Goal: Information Seeking & Learning: Learn about a topic

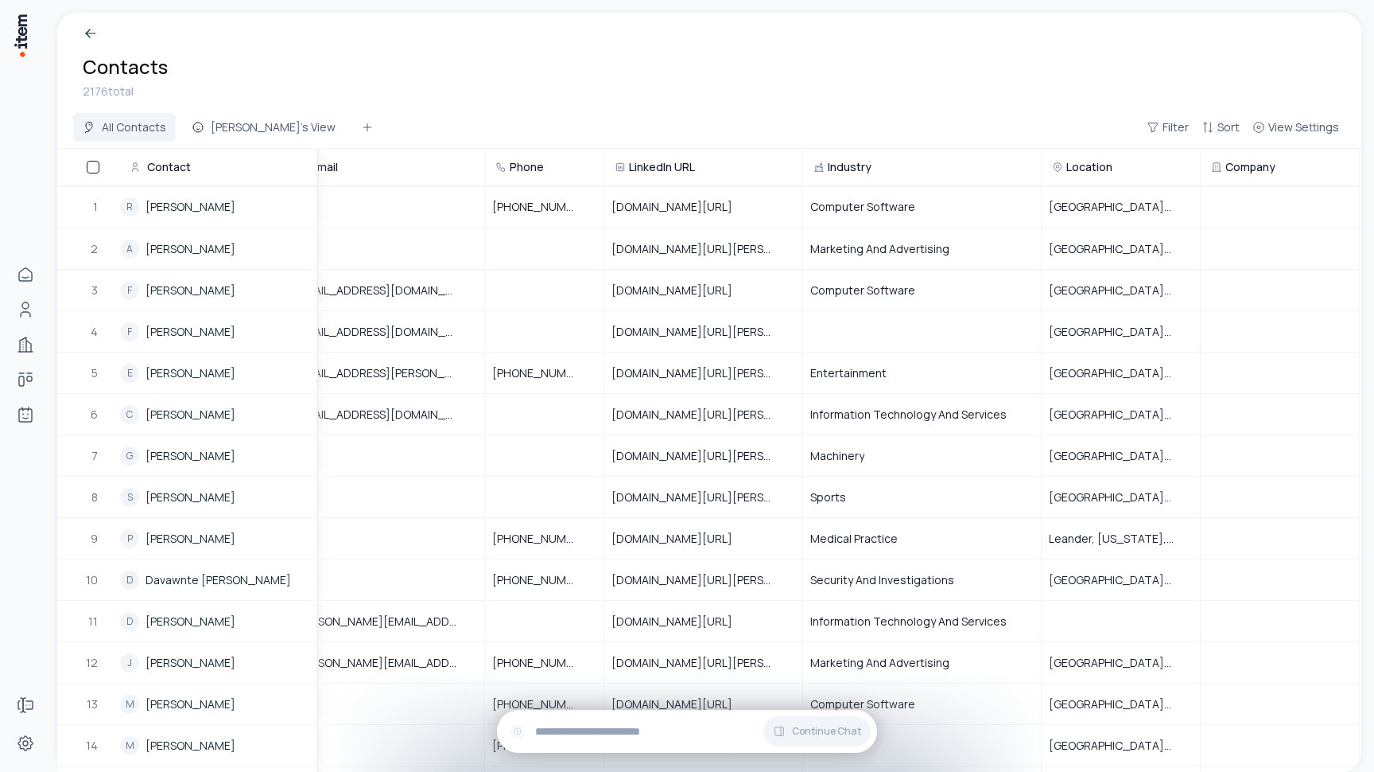
scroll to position [0, 270]
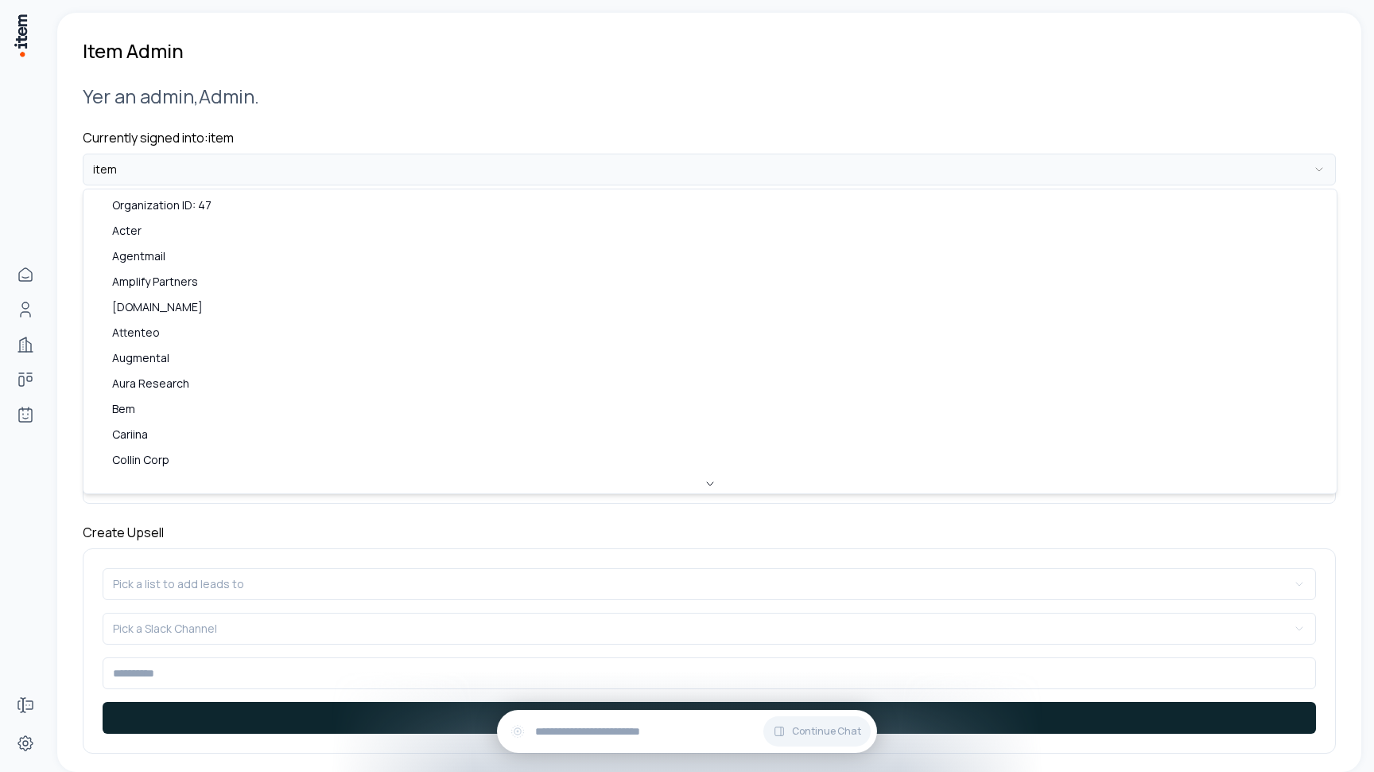
click at [150, 175] on html "**********" at bounding box center [687, 386] width 1374 height 772
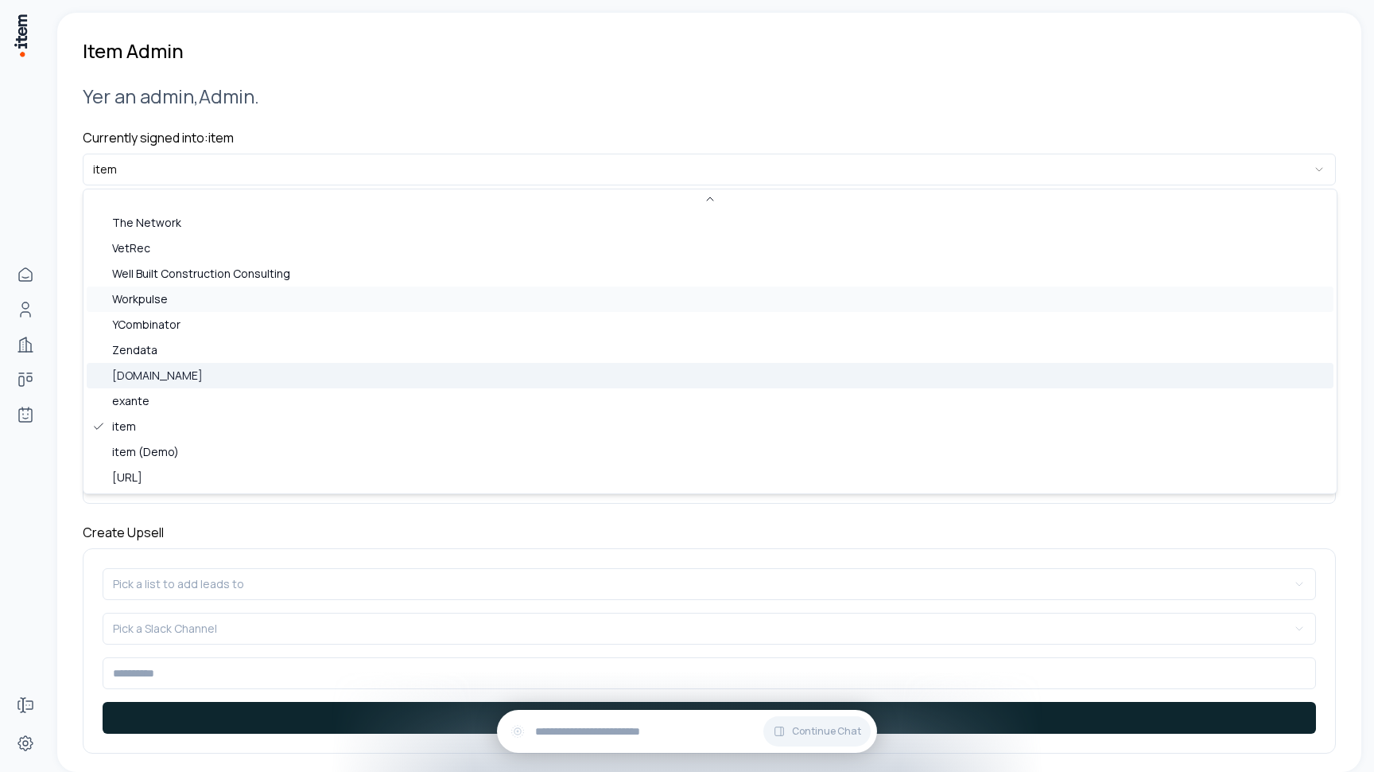
scroll to position [689, 0]
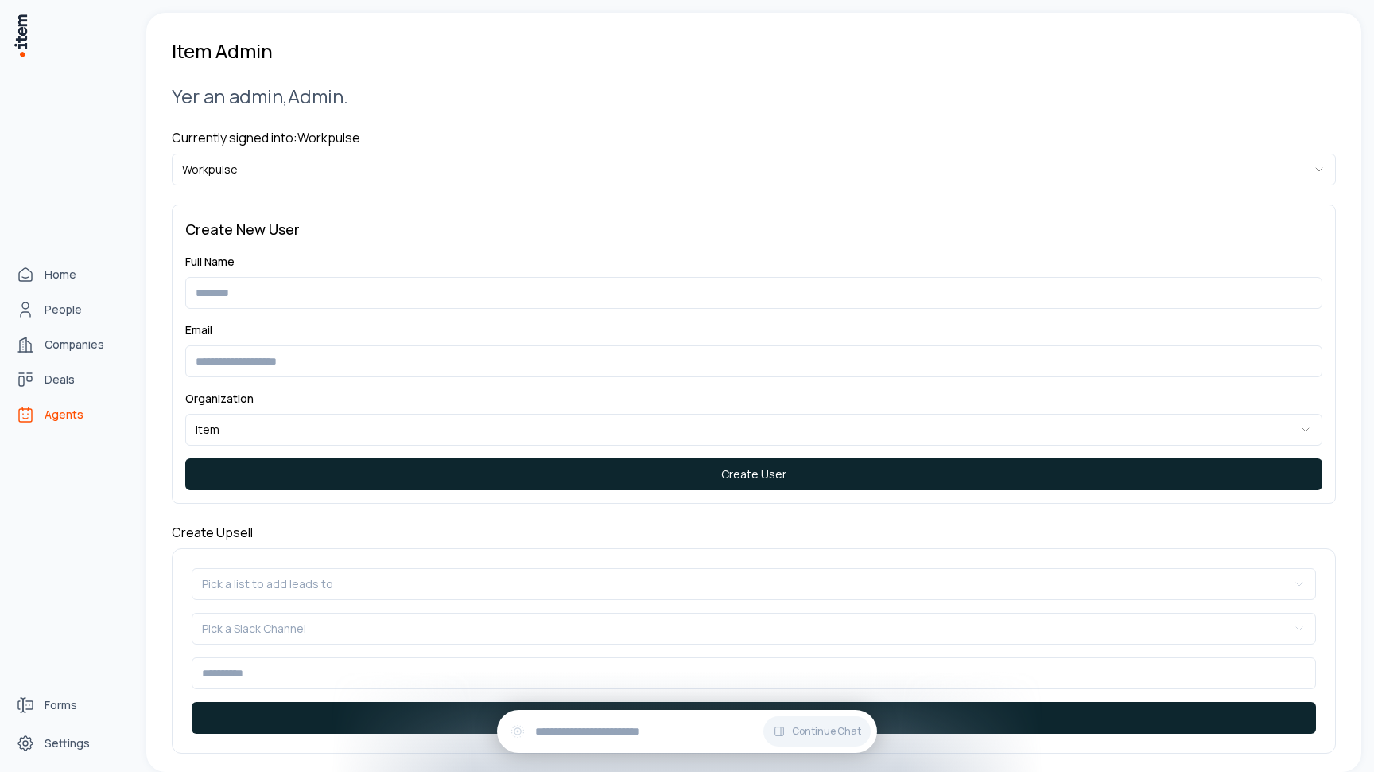
click at [70, 422] on link "Agents" at bounding box center [70, 415] width 121 height 32
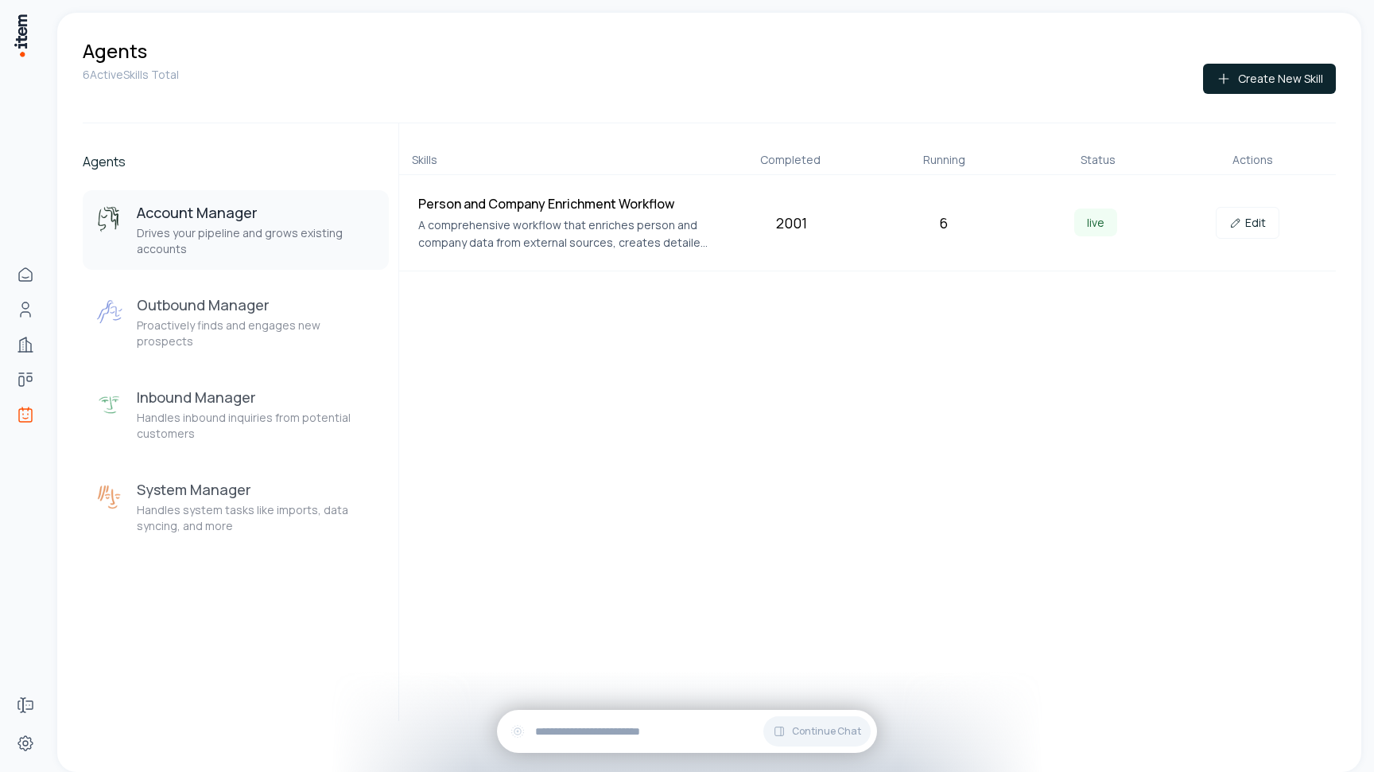
click at [454, 103] on div "6 Active Skills Total Create New Skill" at bounding box center [710, 93] width 1254 height 59
click at [277, 319] on p "Proactively finds and engages new prospects" at bounding box center [256, 333] width 239 height 32
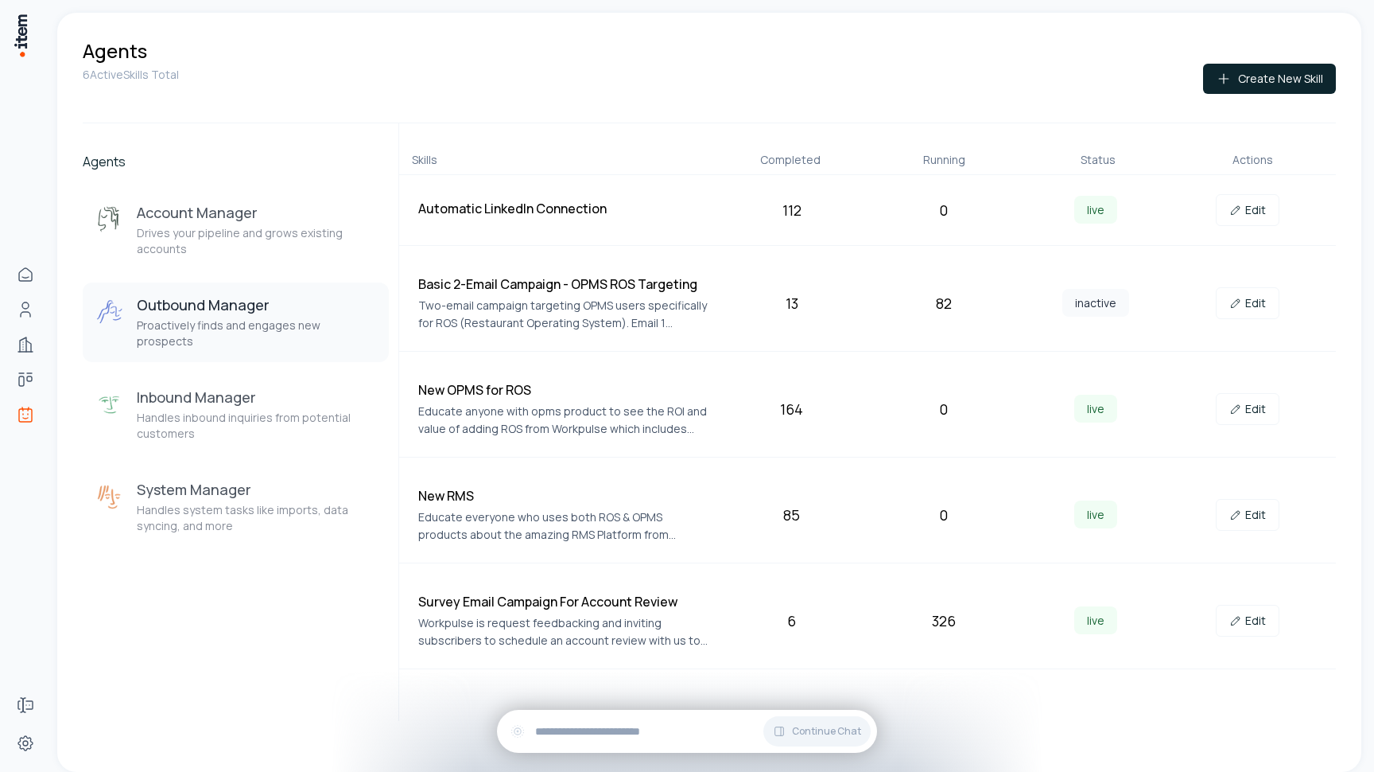
drag, startPoint x: 740, startPoint y: 233, endPoint x: 926, endPoint y: 219, distance: 186.7
click at [926, 219] on div "0" at bounding box center [943, 210] width 139 height 22
click at [1239, 614] on icon at bounding box center [1236, 620] width 13 height 13
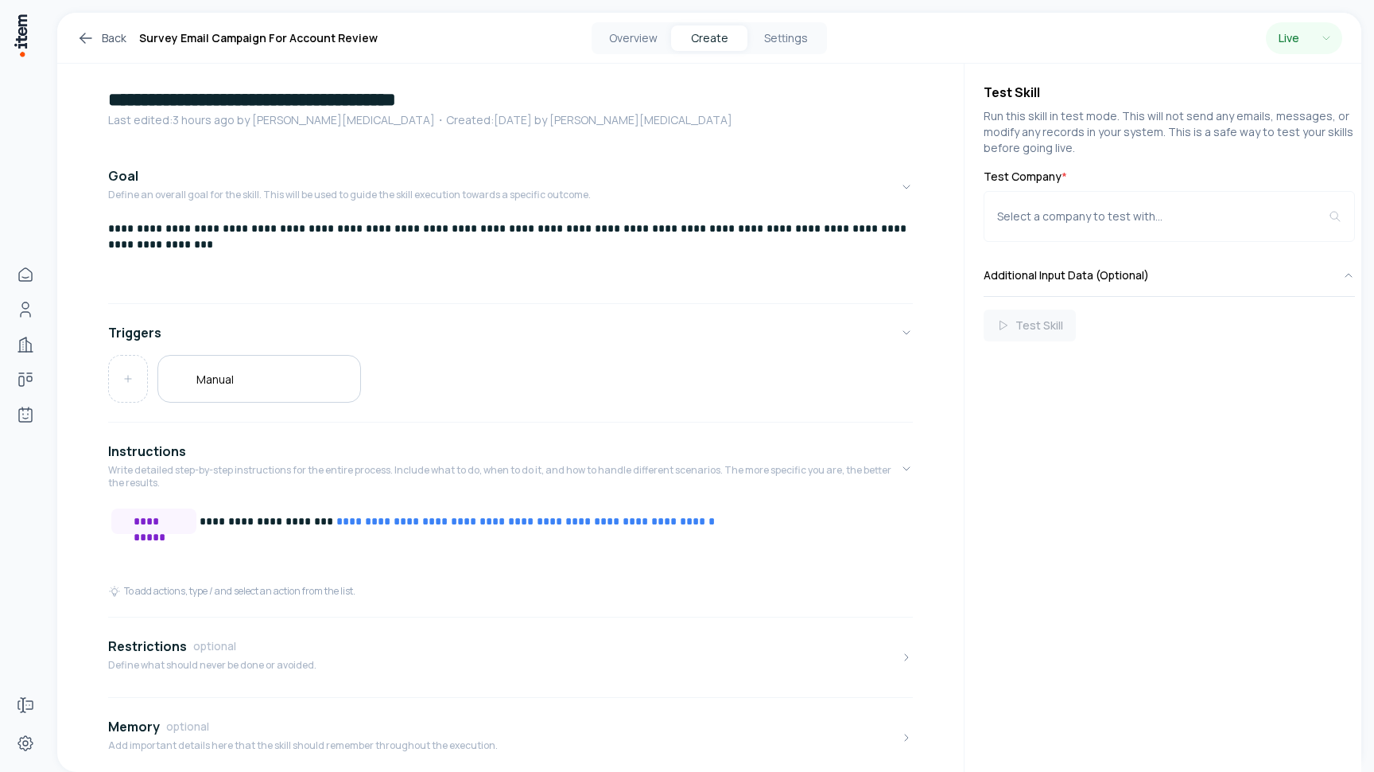
scroll to position [29, 0]
click at [336, 519] on link "**********" at bounding box center [525, 519] width 379 height 11
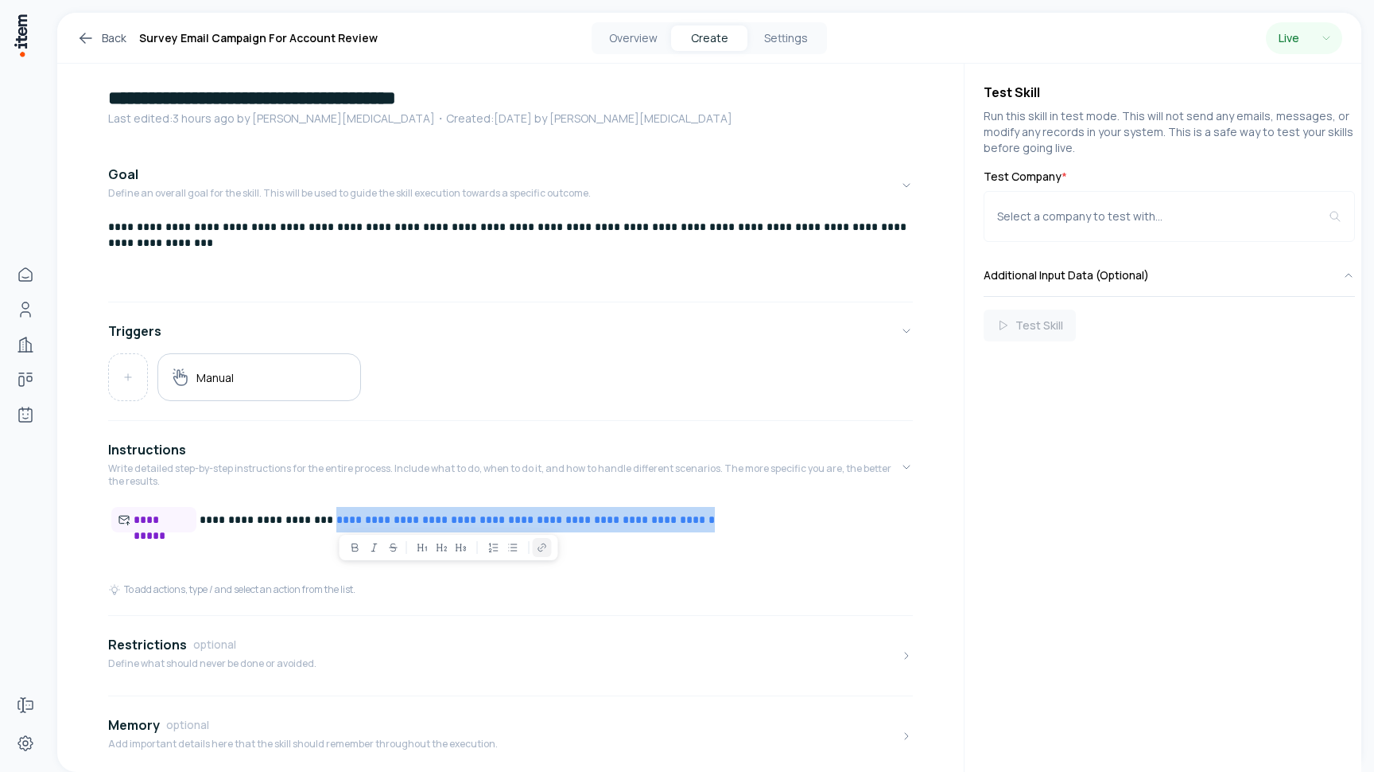
drag, startPoint x: 326, startPoint y: 519, endPoint x: 613, endPoint y: 522, distance: 287.2
click at [616, 521] on link "**********" at bounding box center [525, 519] width 379 height 11
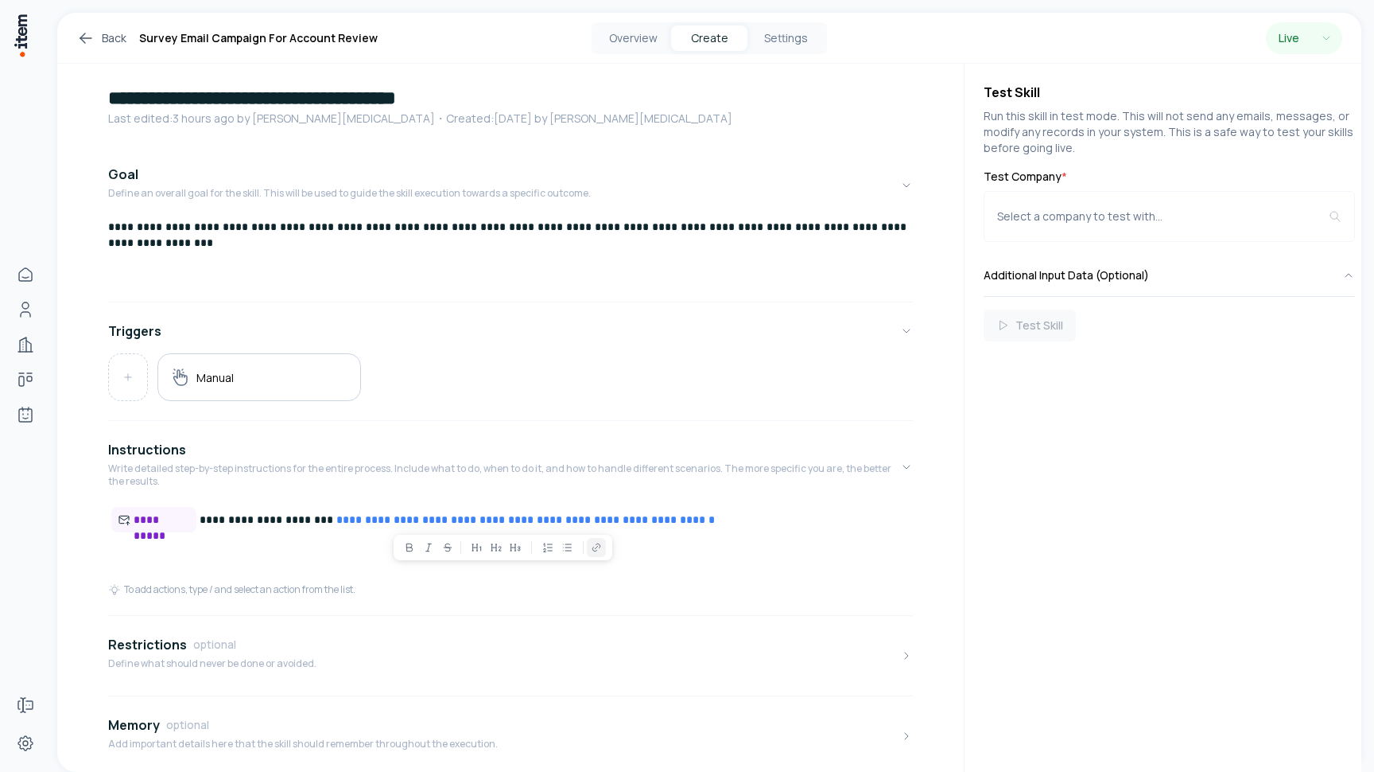
click at [702, 523] on p "**********" at bounding box center [510, 520] width 805 height 26
click at [168, 515] on span "**********" at bounding box center [162, 519] width 56 height 16
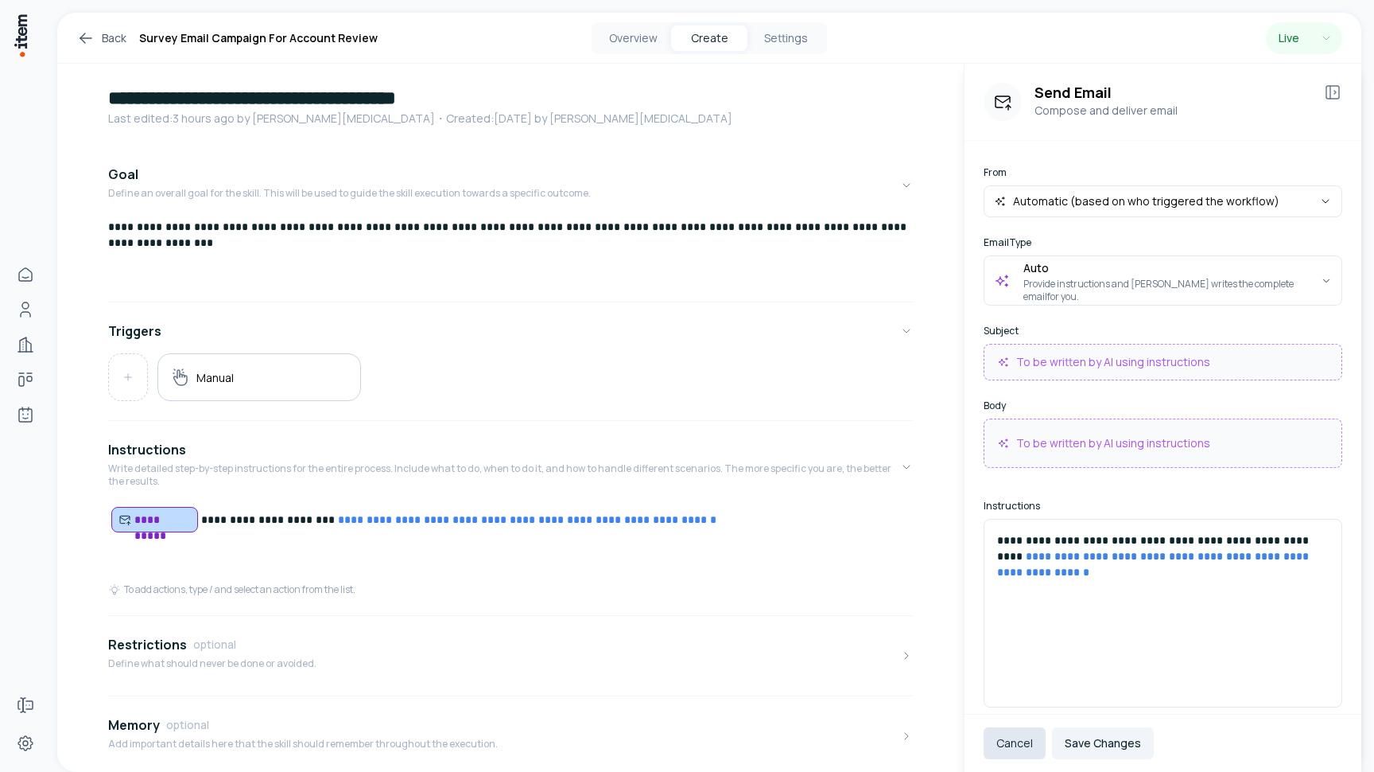
click at [997, 745] on button "Cancel" at bounding box center [1015, 743] width 62 height 32
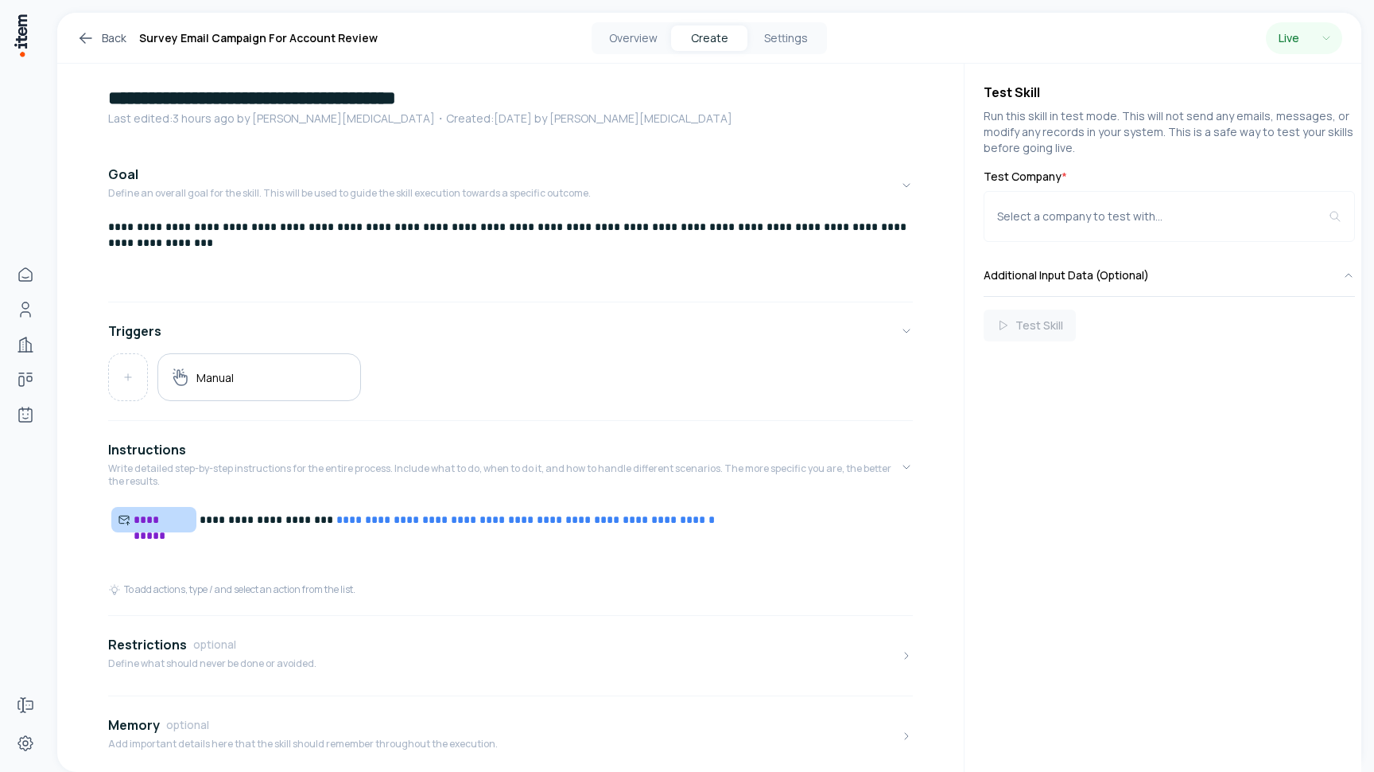
click at [712, 515] on p "**********" at bounding box center [510, 520] width 805 height 26
click at [645, 34] on button "Overview" at bounding box center [633, 37] width 76 height 25
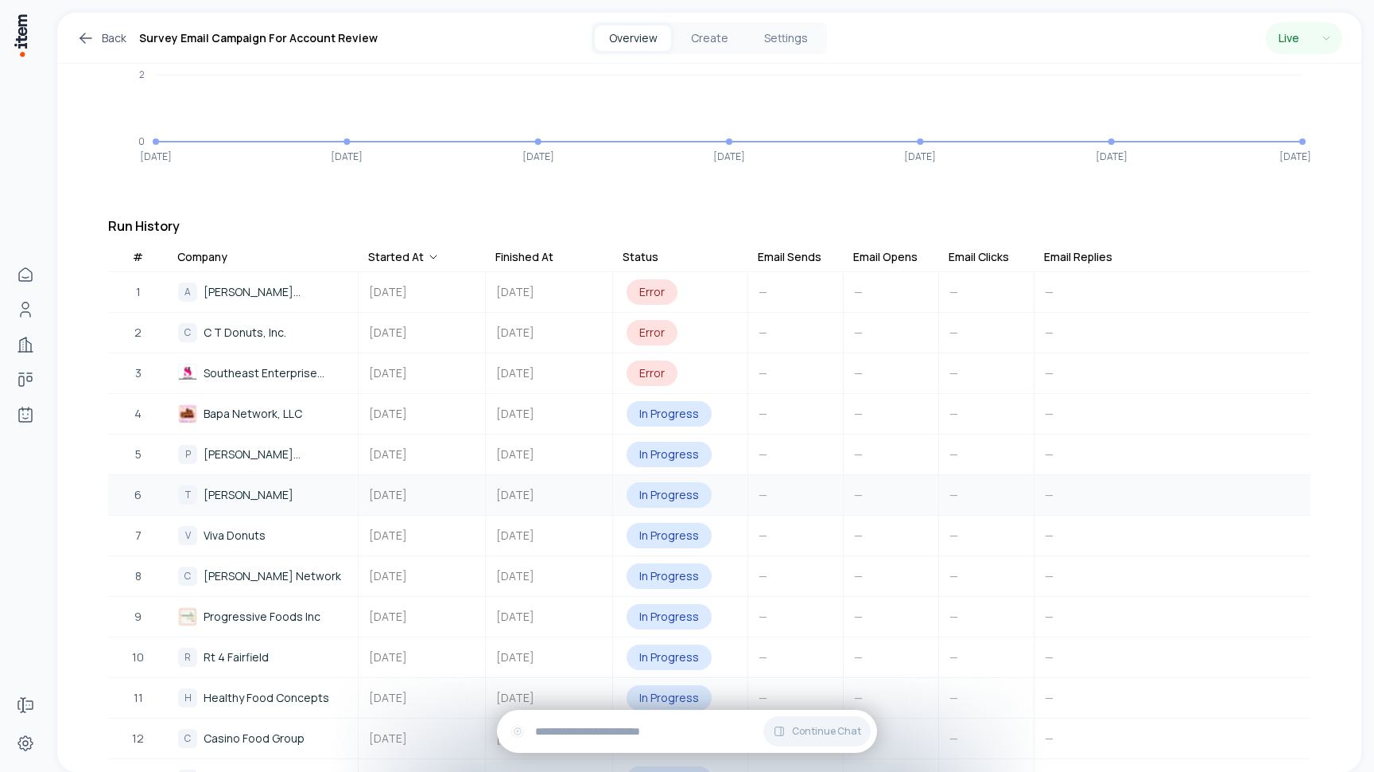
scroll to position [44, 0]
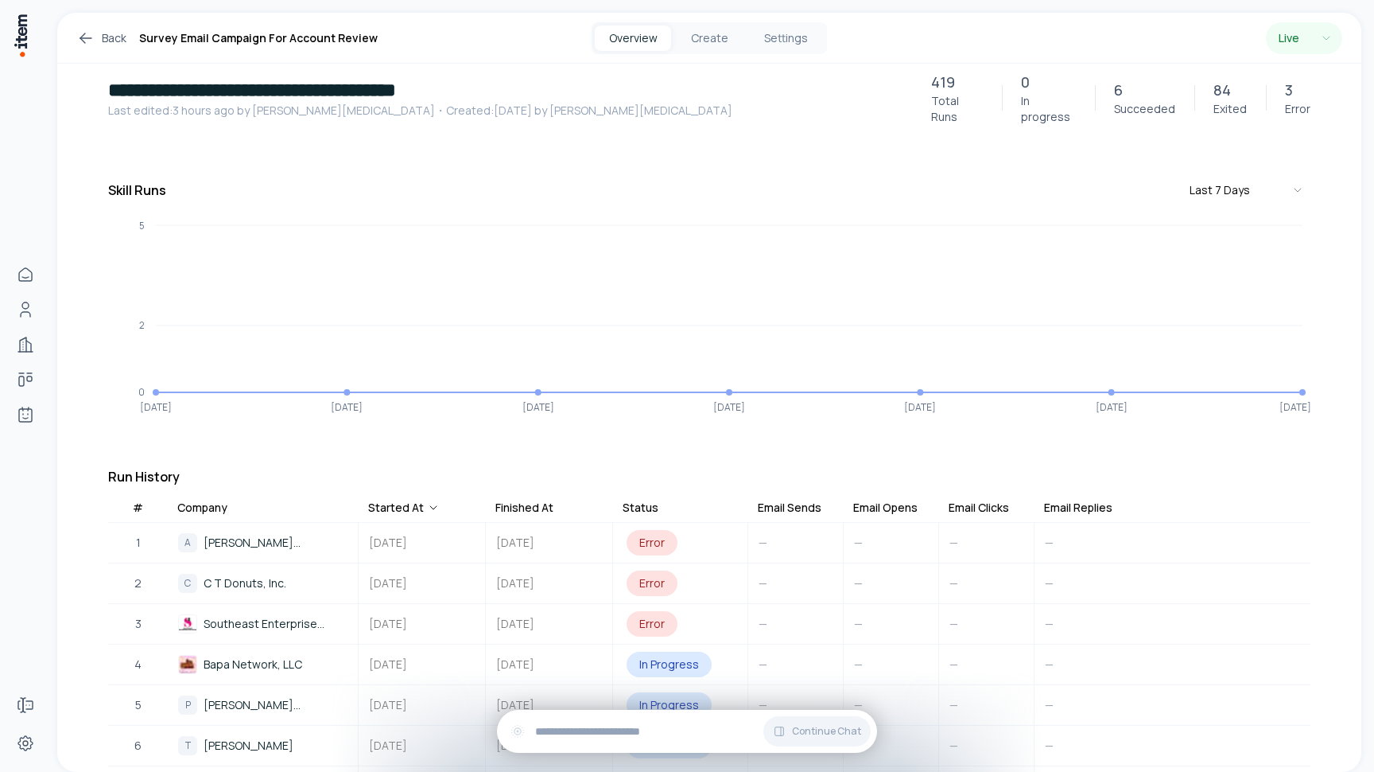
click at [772, 523] on td "—" at bounding box center [795, 543] width 95 height 40
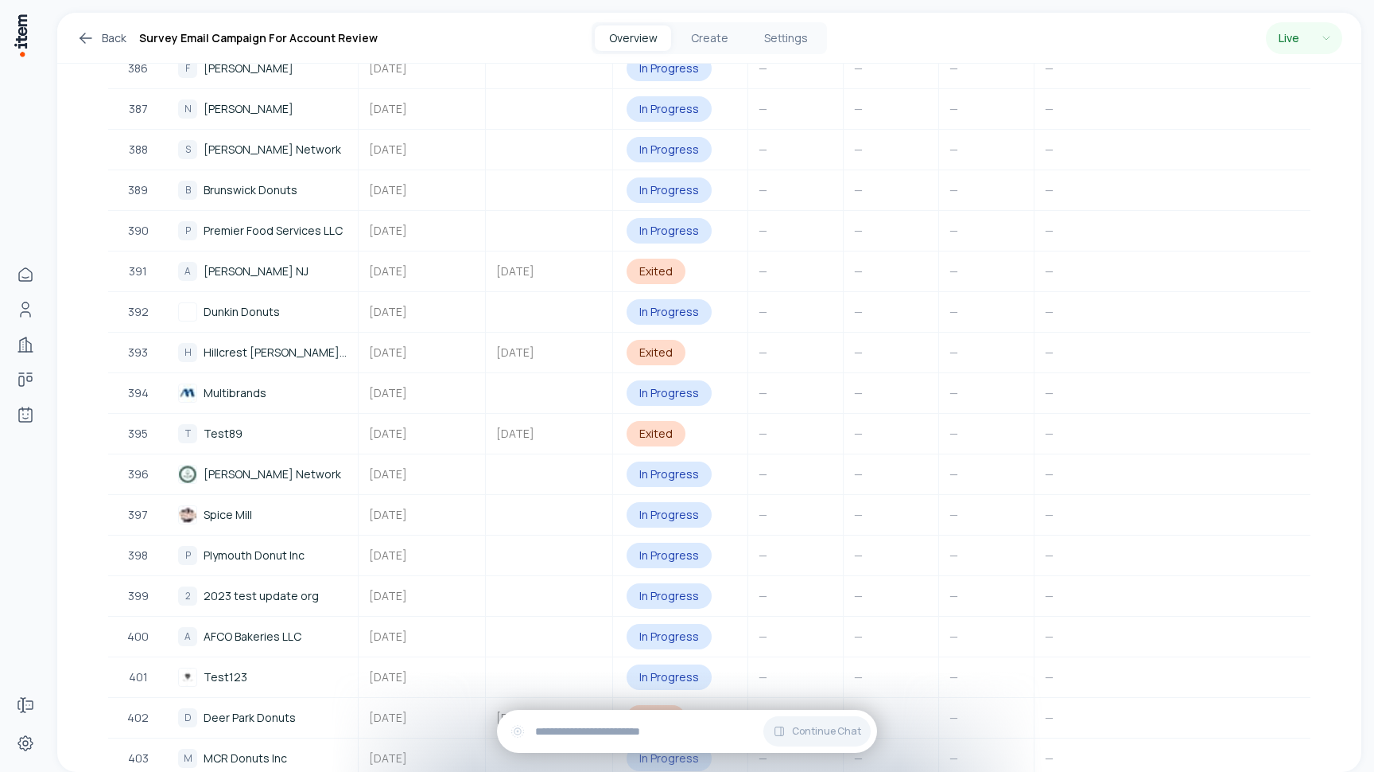
scroll to position [10961, 0]
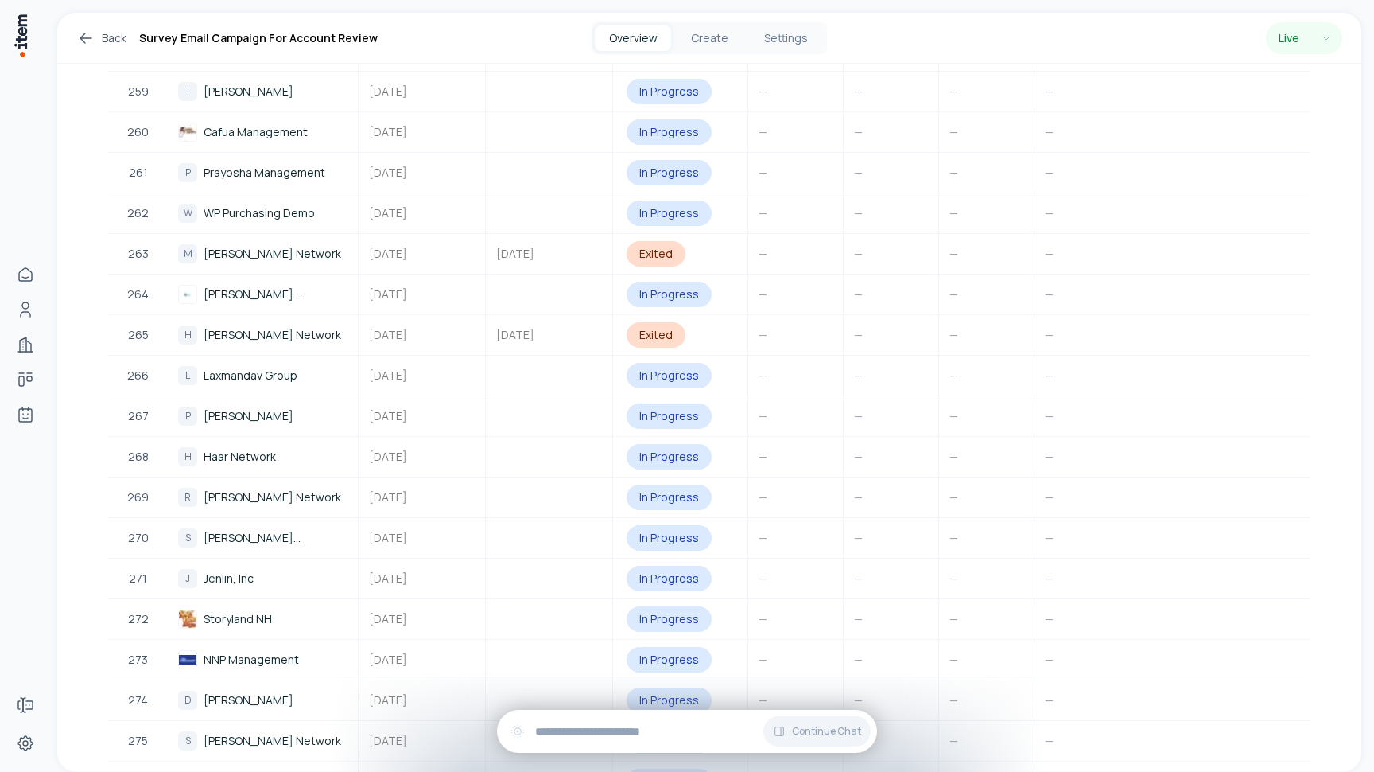
click at [89, 38] on icon at bounding box center [85, 38] width 11 height 0
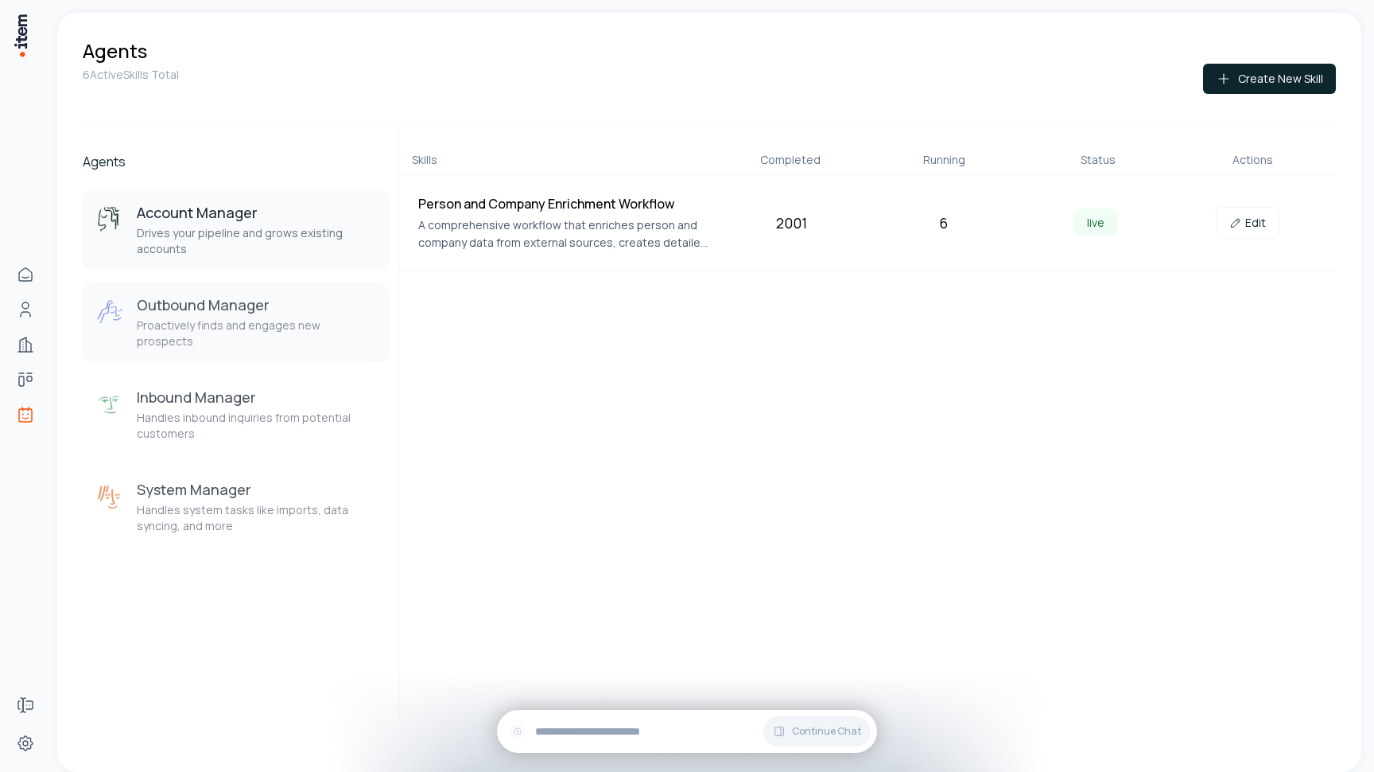
click at [270, 310] on h3 "Outbound Manager" at bounding box center [256, 304] width 239 height 19
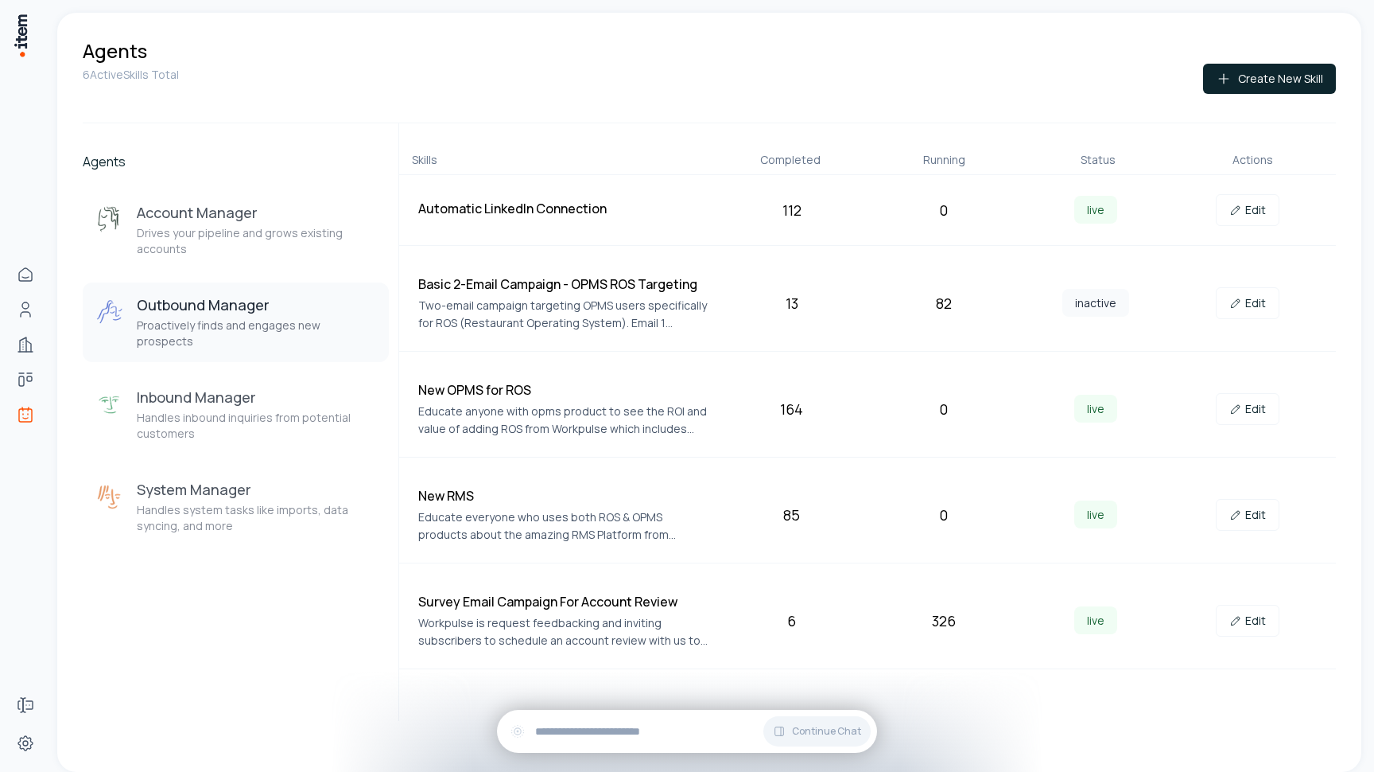
click at [211, 441] on div "Account Manager Drives your pipeline and grows existing accounts Outbound Manag…" at bounding box center [236, 368] width 306 height 356
click at [238, 392] on div "Inbound Manager Handles inbound inquiries from potential customers" at bounding box center [256, 414] width 239 height 54
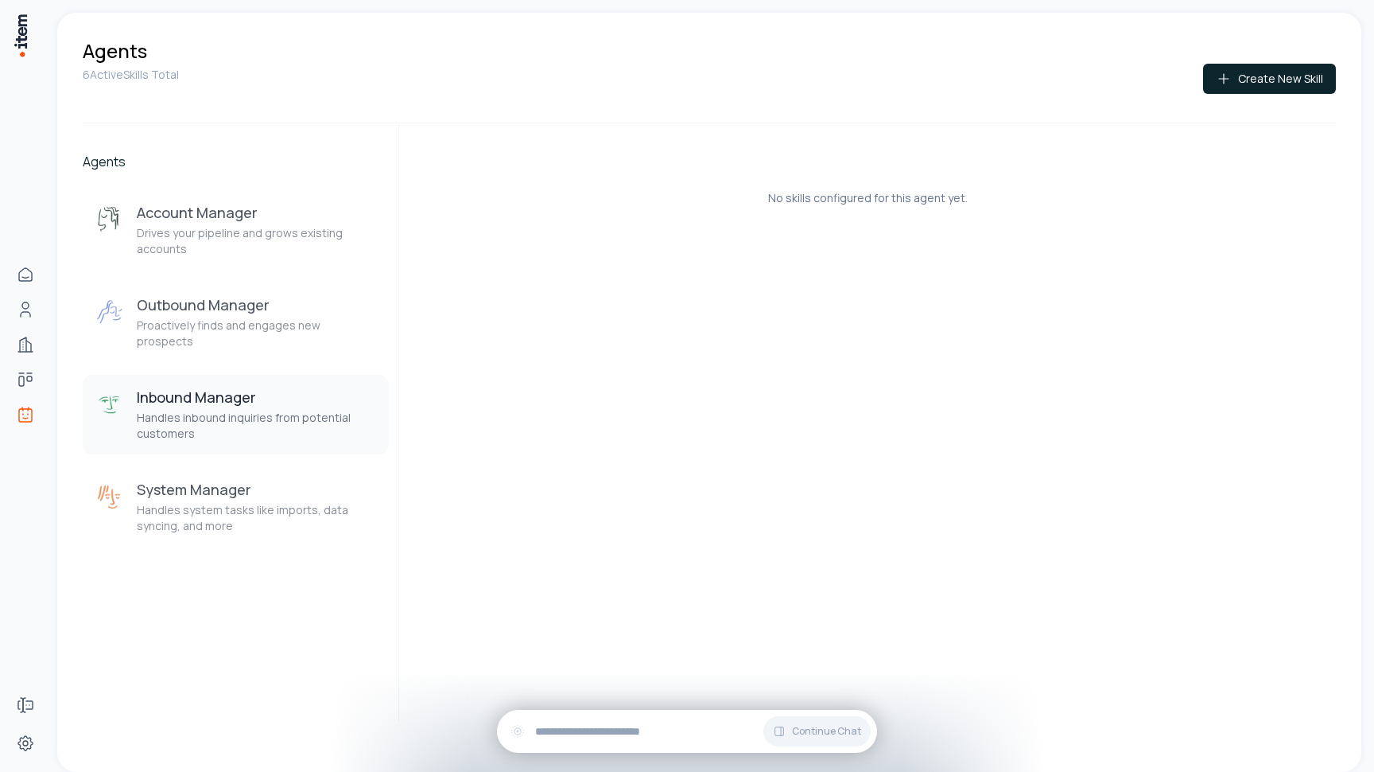
click at [238, 349] on div "Account Manager Drives your pipeline and grows existing accounts Outbound Manag…" at bounding box center [236, 368] width 306 height 356
click at [238, 325] on p "Proactively finds and engages new prospects" at bounding box center [256, 333] width 239 height 32
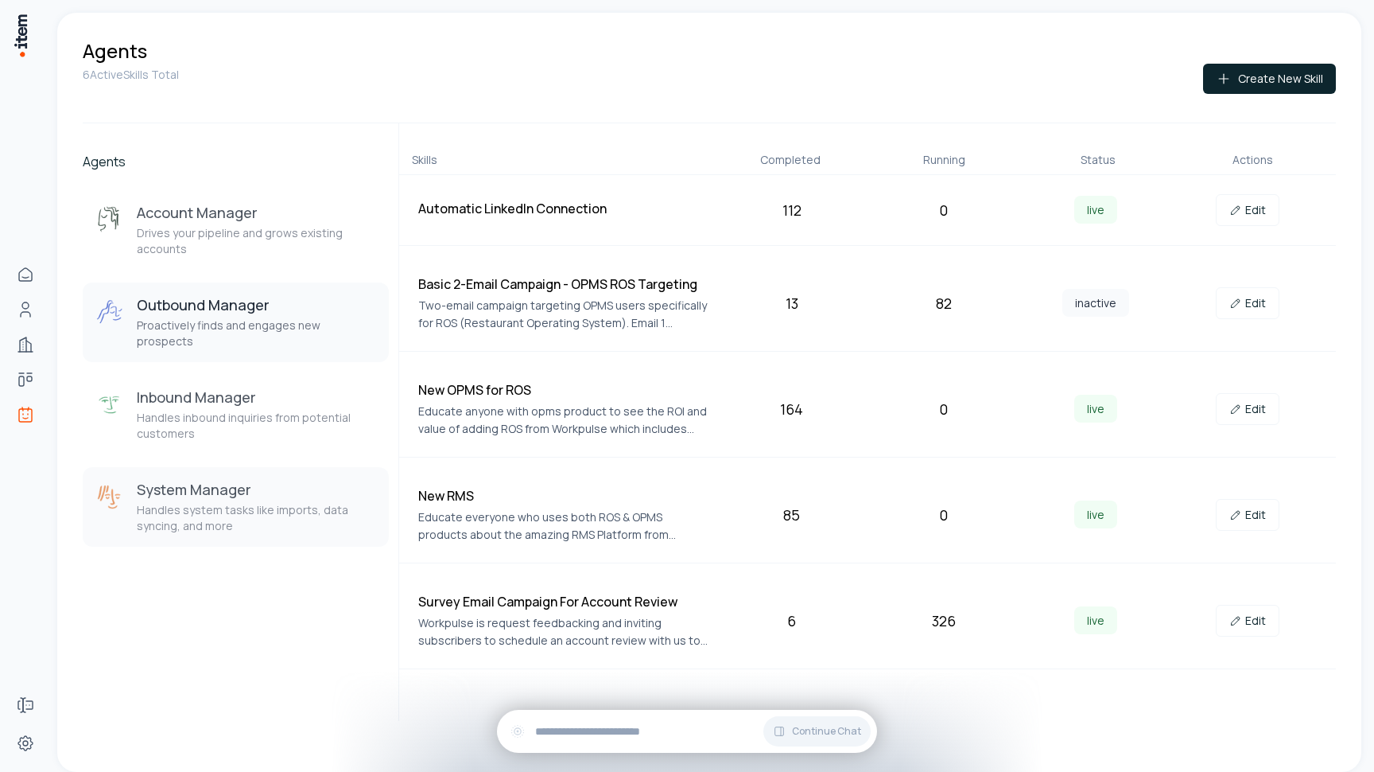
click at [238, 480] on h3 "System Manager" at bounding box center [256, 489] width 239 height 19
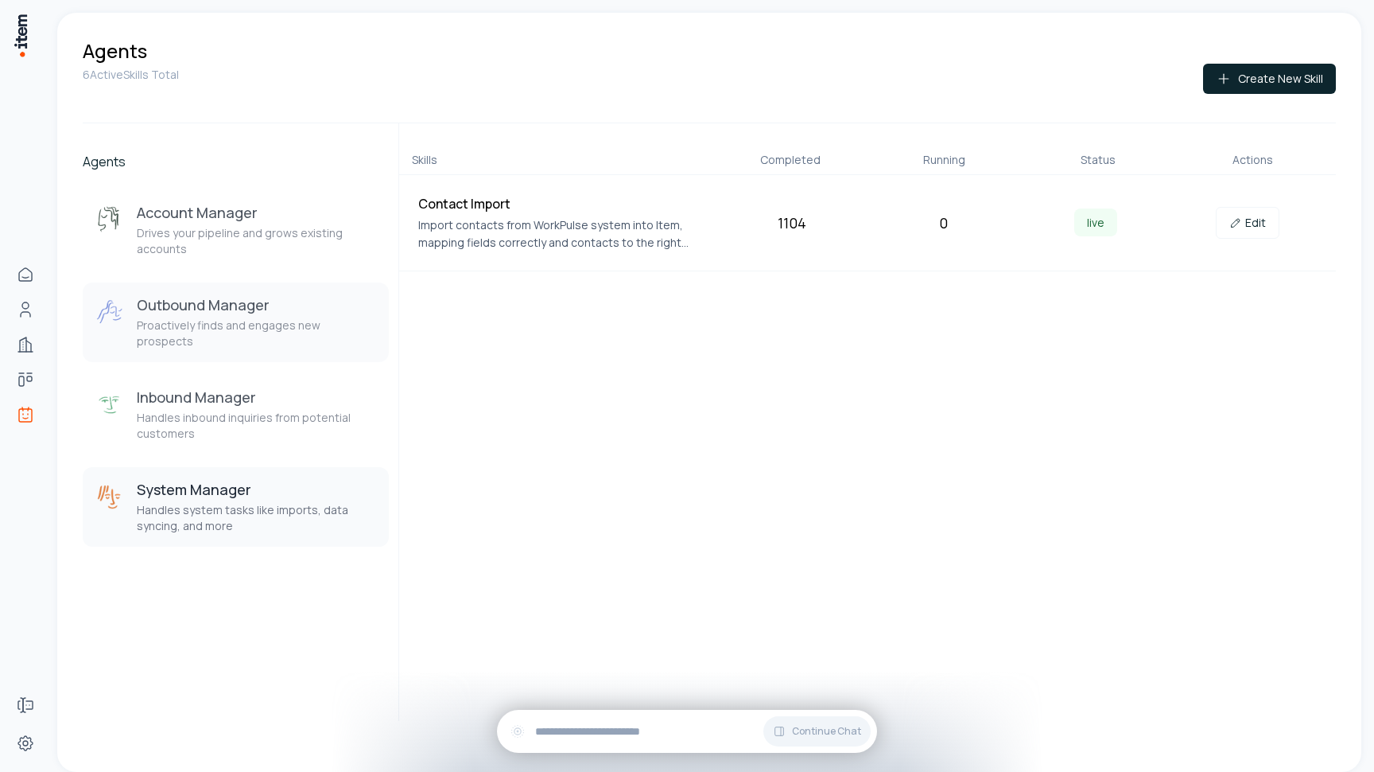
click at [254, 308] on h3 "Outbound Manager" at bounding box center [256, 304] width 239 height 19
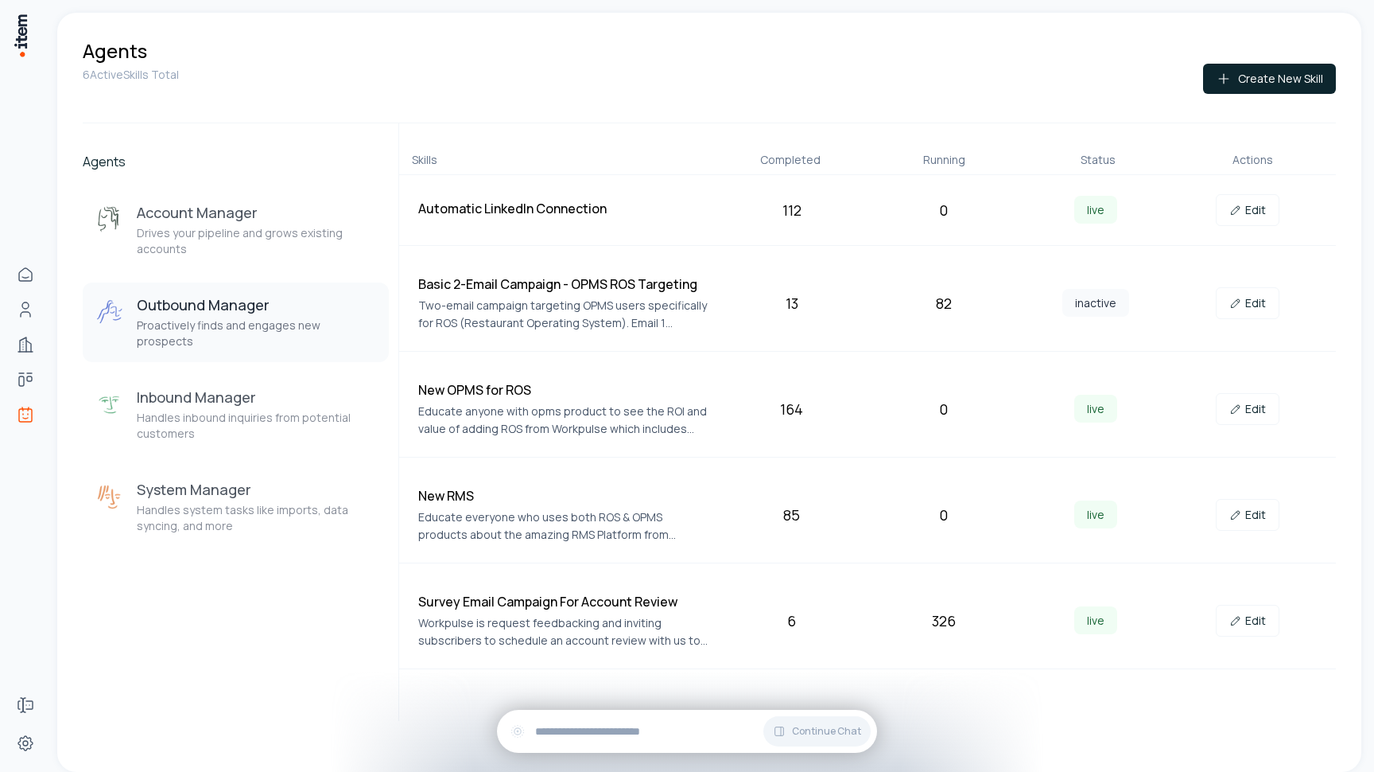
drag, startPoint x: 859, startPoint y: 438, endPoint x: 1047, endPoint y: 464, distance: 189.4
click at [1047, 464] on div "Automatic LinkedIn Connection 112 0 live Edit Basic 2-Email Campaign - OPMS ROS…" at bounding box center [867, 422] width 937 height 494
click at [1241, 406] on icon at bounding box center [1236, 408] width 13 height 13
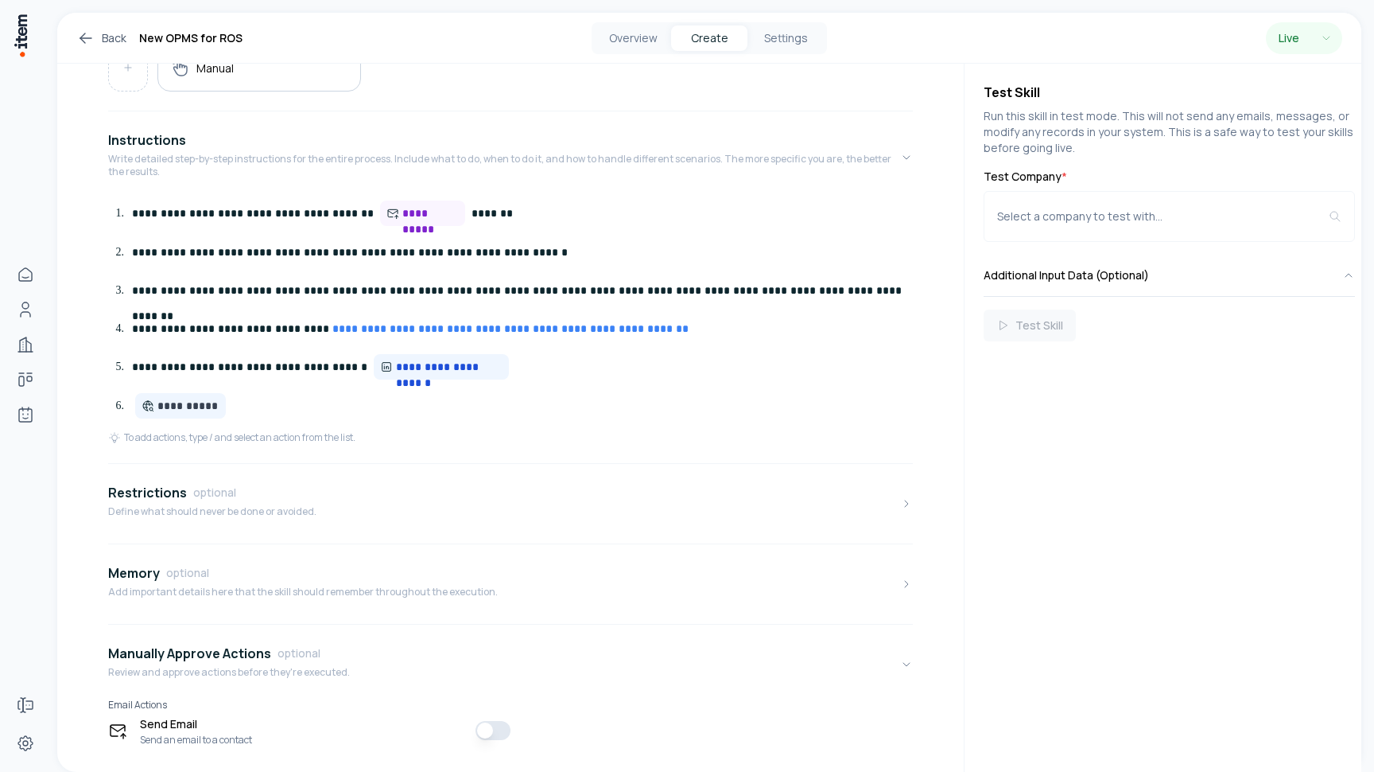
scroll to position [341, 0]
click at [635, 40] on button "Overview" at bounding box center [633, 37] width 76 height 25
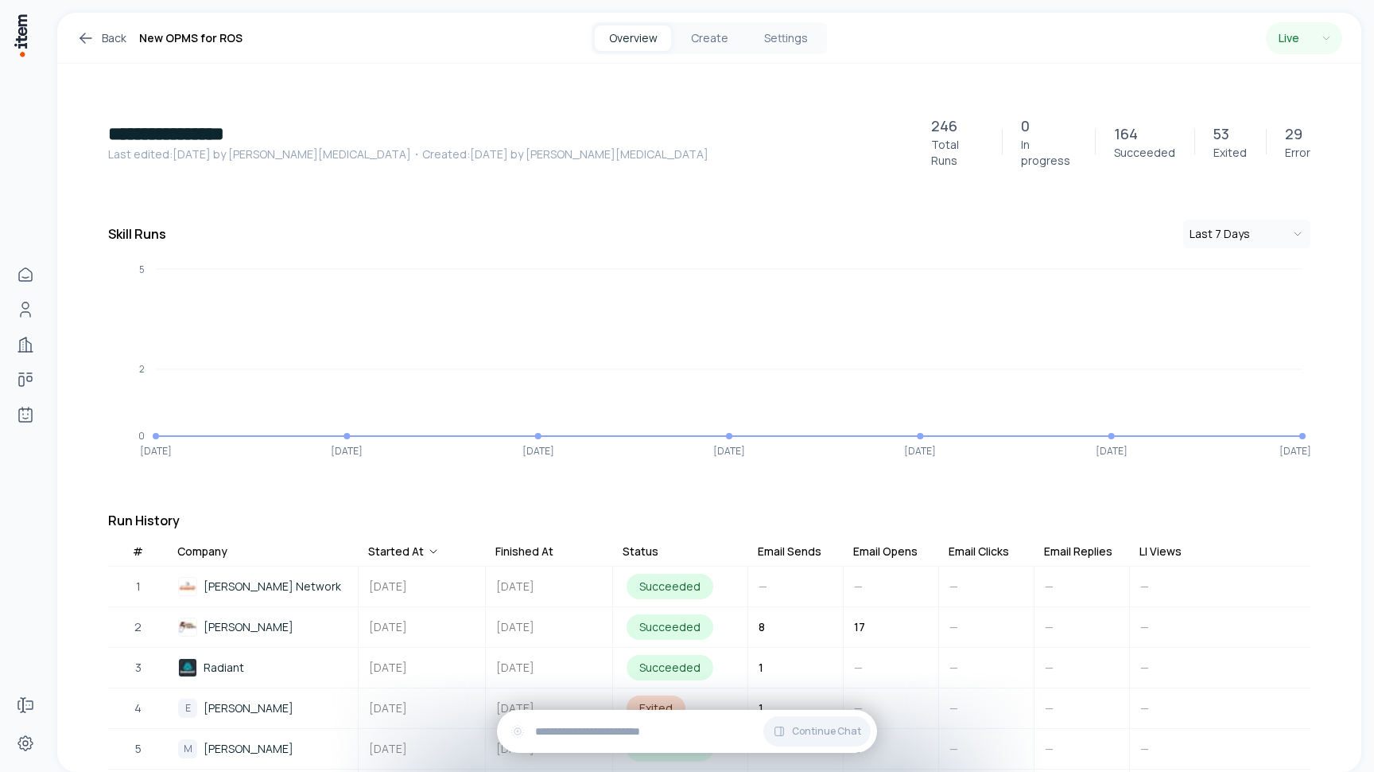
click at [1234, 224] on button "Last 7 Days" at bounding box center [1247, 234] width 127 height 29
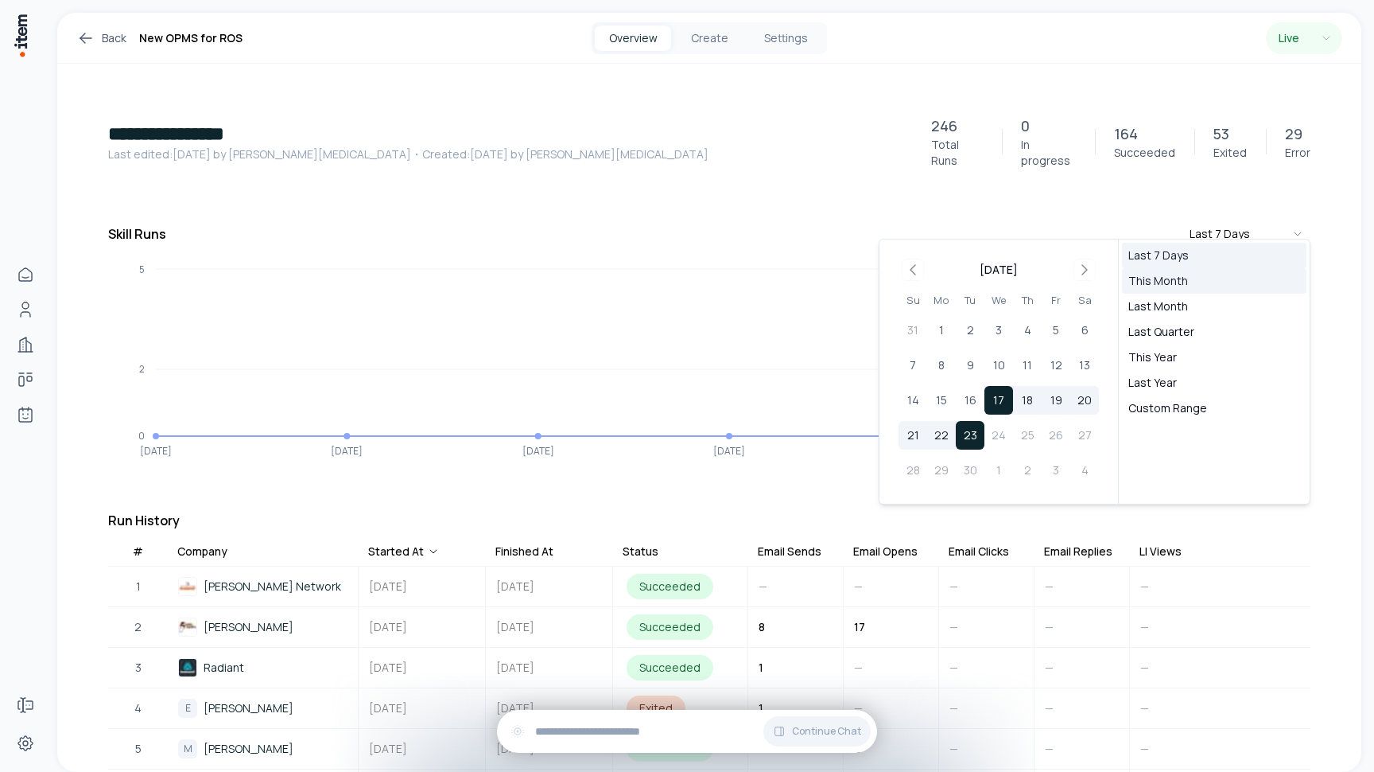
click at [1161, 287] on button "This Month" at bounding box center [1214, 280] width 185 height 25
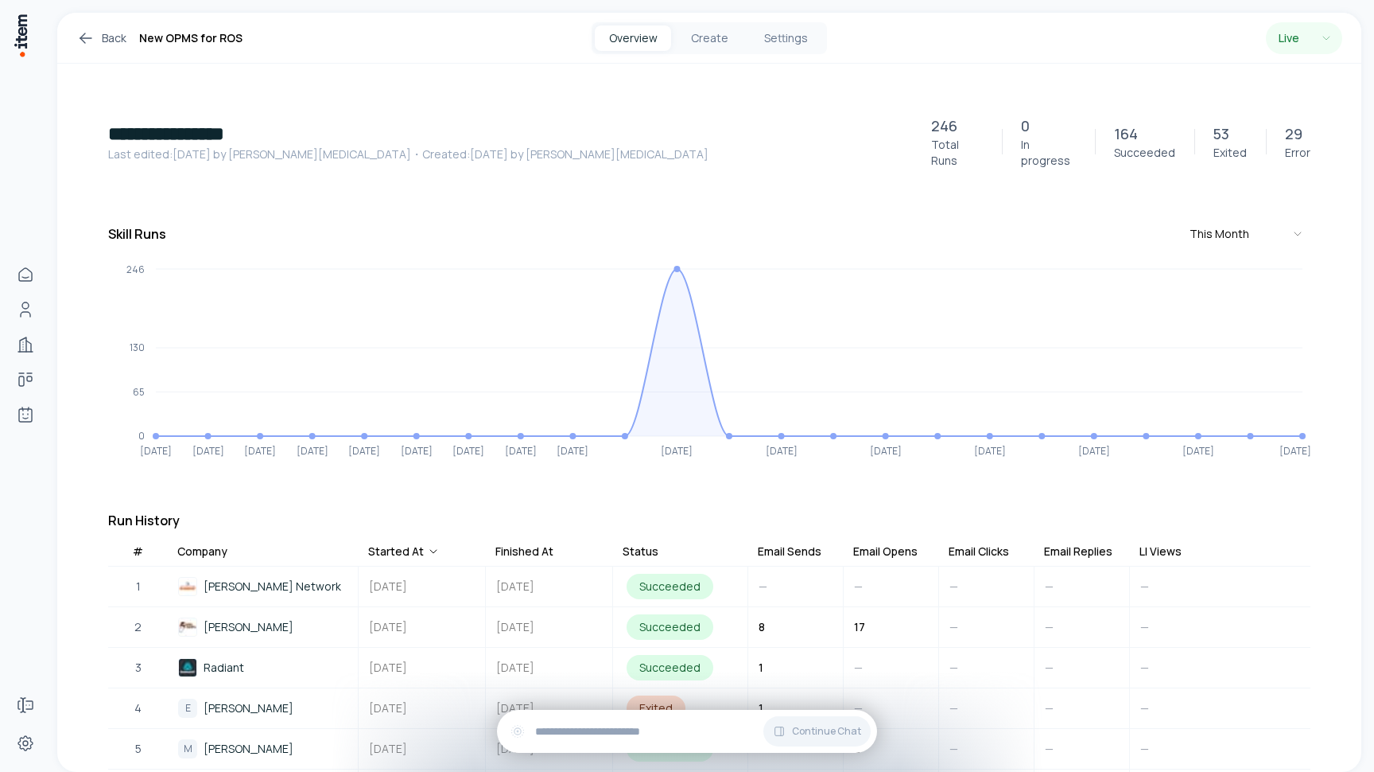
click at [91, 38] on icon at bounding box center [85, 38] width 19 height 19
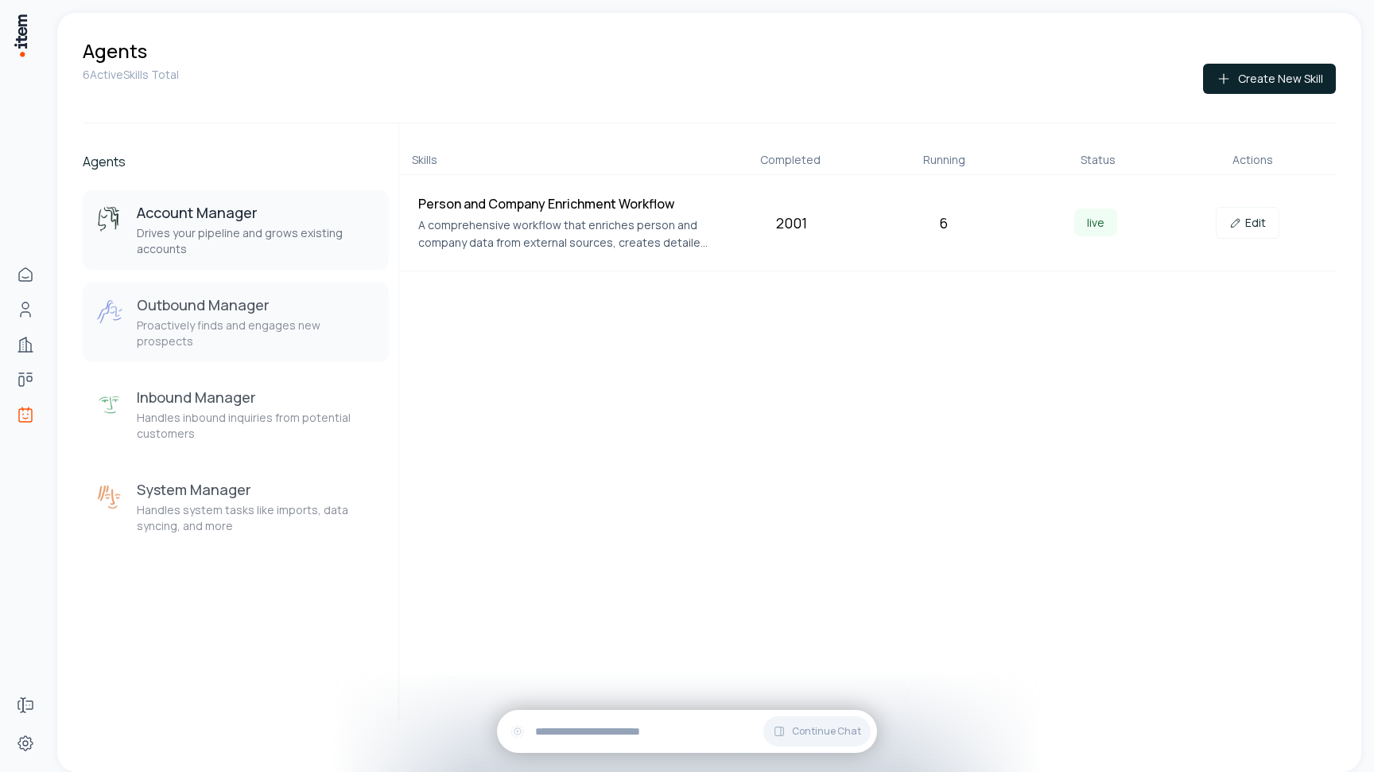
click at [267, 311] on h3 "Outbound Manager" at bounding box center [256, 304] width 239 height 19
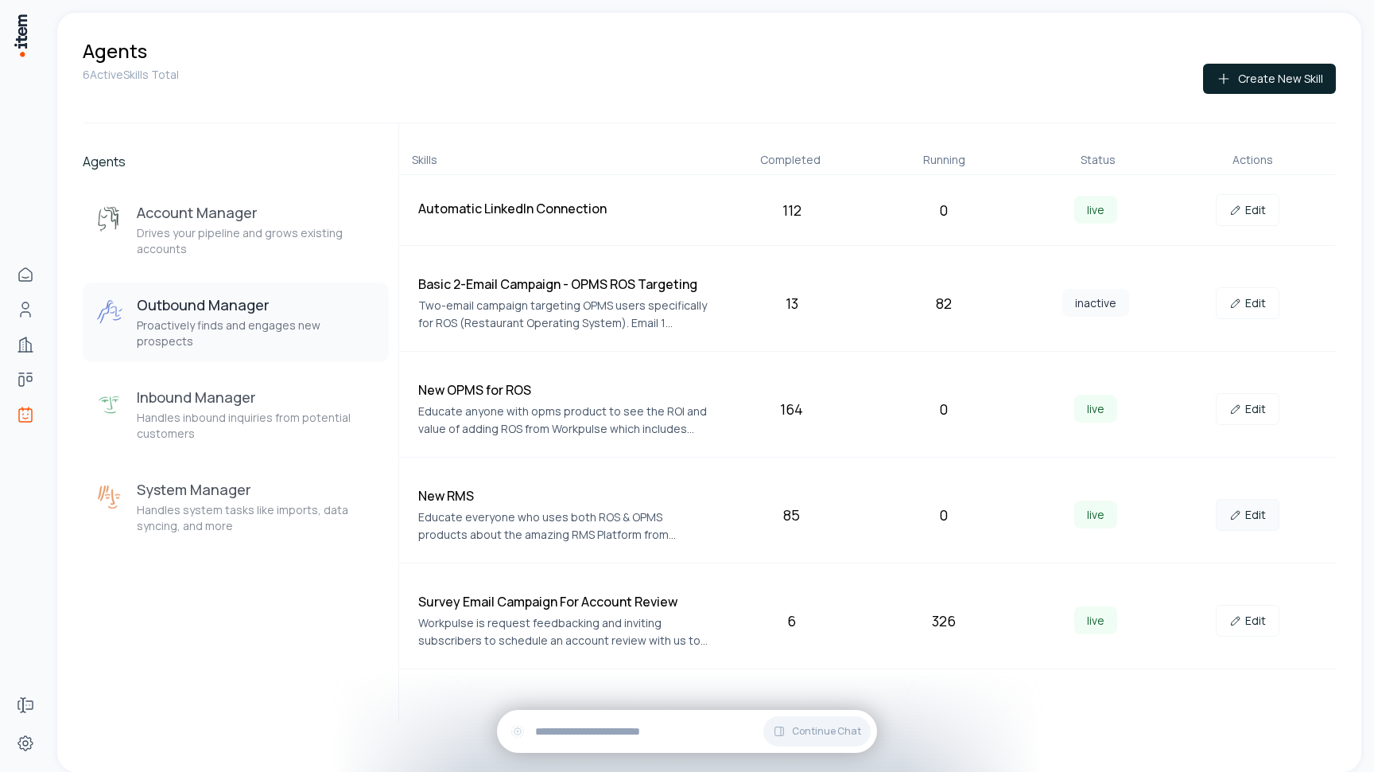
click at [1223, 509] on link "Edit" at bounding box center [1248, 515] width 64 height 32
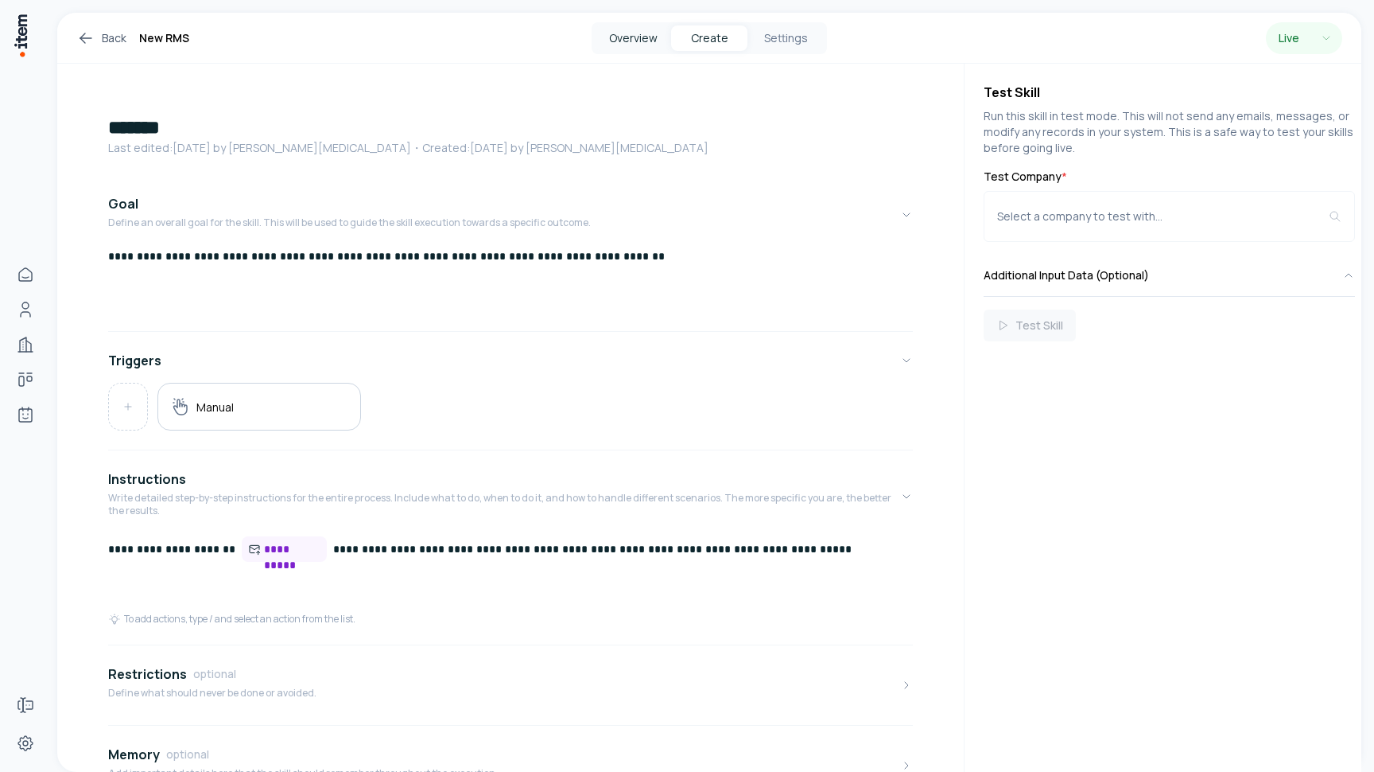
click at [619, 40] on button "Overview" at bounding box center [633, 37] width 76 height 25
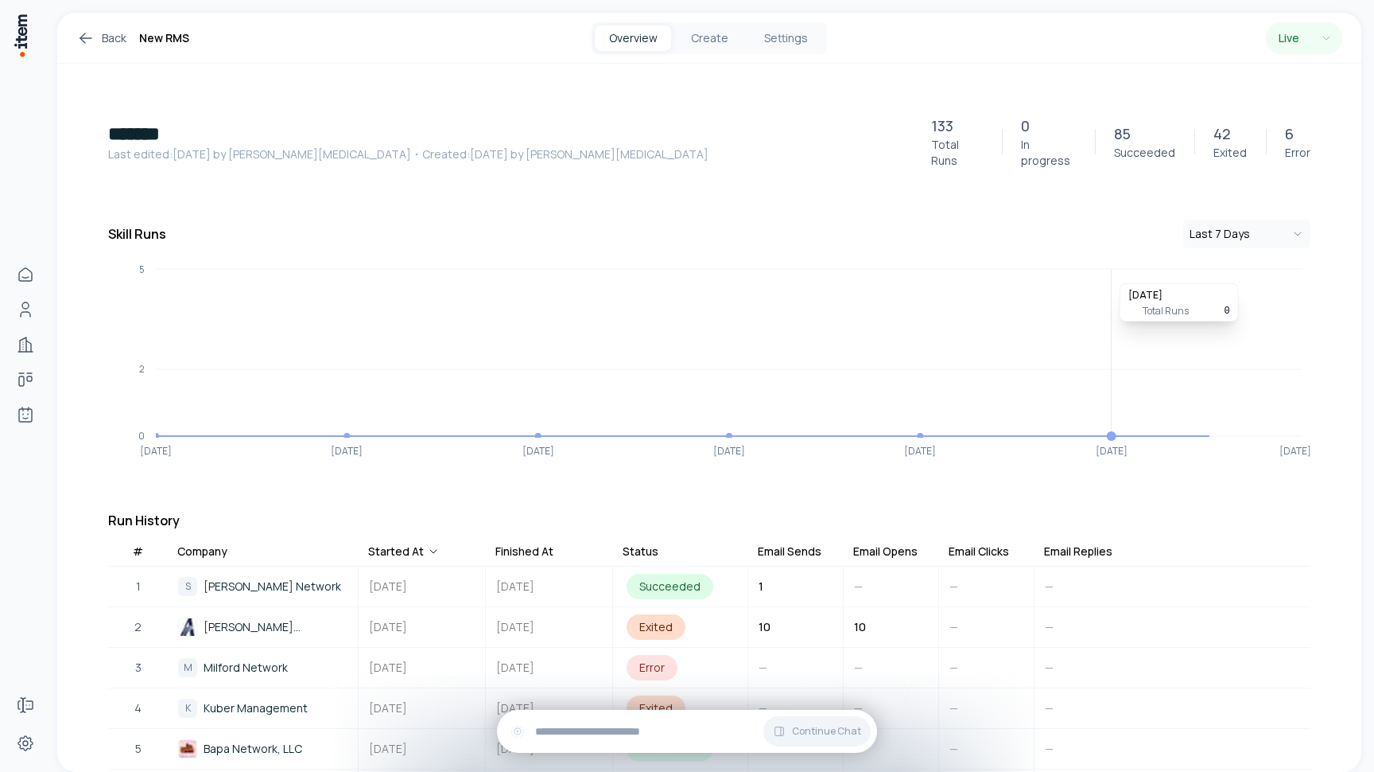
click at [1218, 232] on button "Last 7 Days" at bounding box center [1247, 234] width 127 height 29
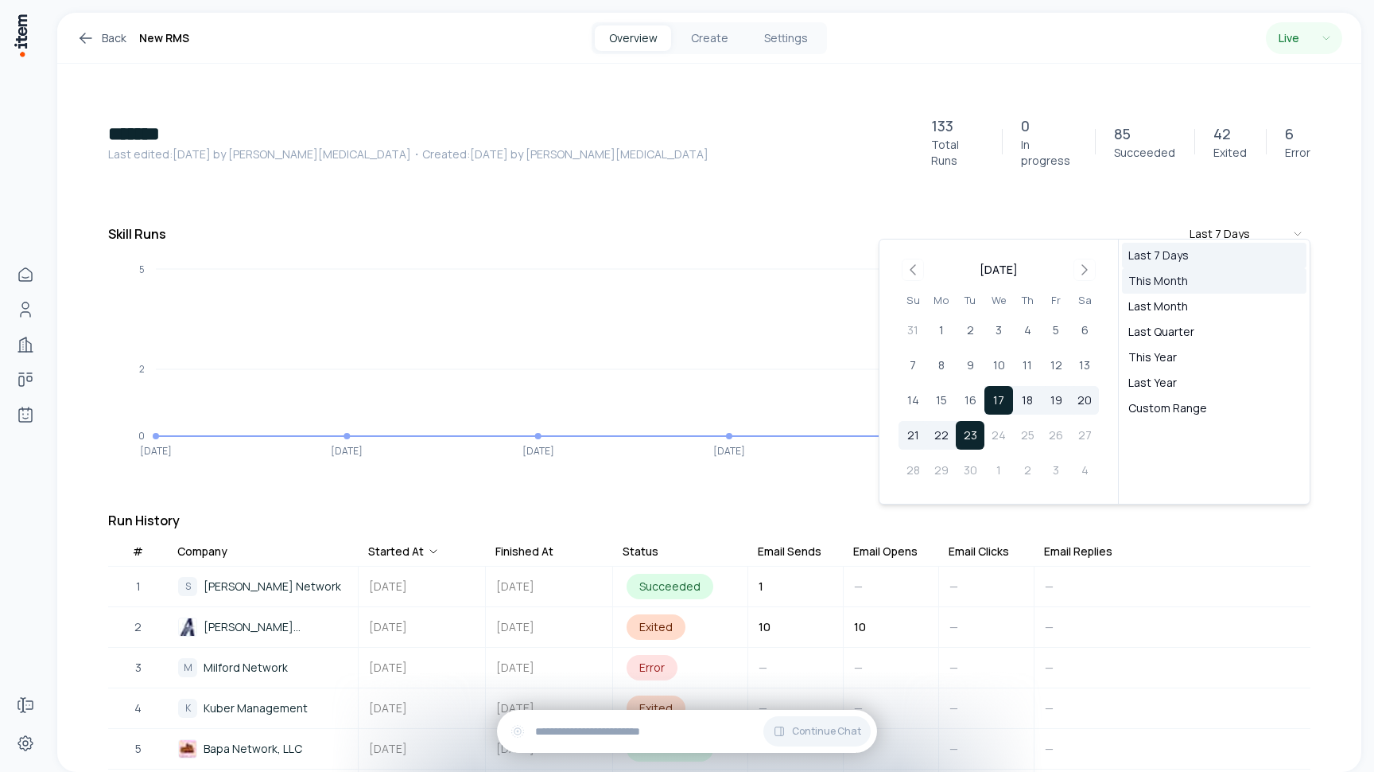
click at [1161, 279] on button "This Month" at bounding box center [1214, 280] width 185 height 25
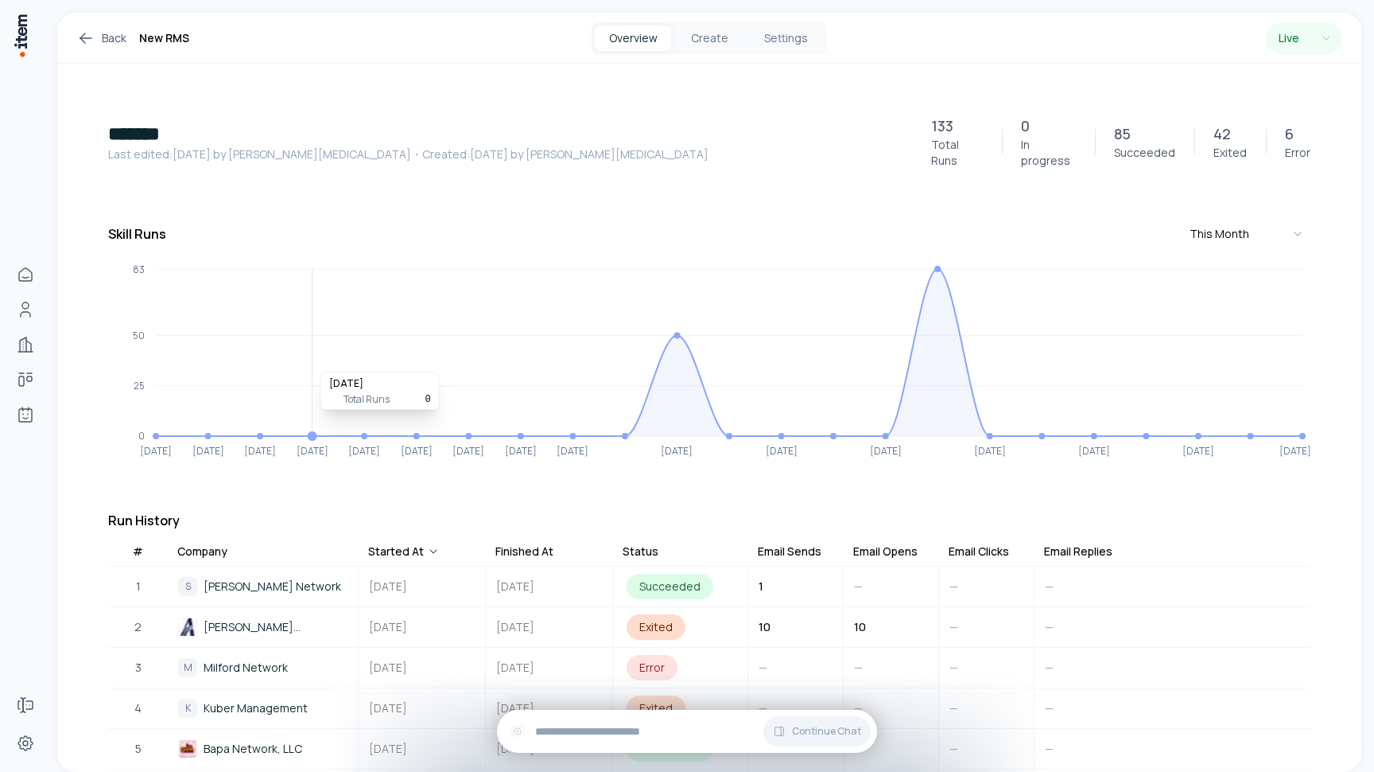
click at [812, 320] on icon "[DATE] [DATE] [DATE] [DATE] [DATE] [DATE] [DATE] [DATE] [DATE] Sep [DATE] Sep […" at bounding box center [709, 360] width 1203 height 199
click at [641, 133] on h1 "*******" at bounding box center [510, 133] width 804 height 25
click at [84, 25] on div "Back New RMS Overview Create Settings Live" at bounding box center [709, 38] width 1304 height 51
click at [83, 39] on icon at bounding box center [85, 38] width 19 height 19
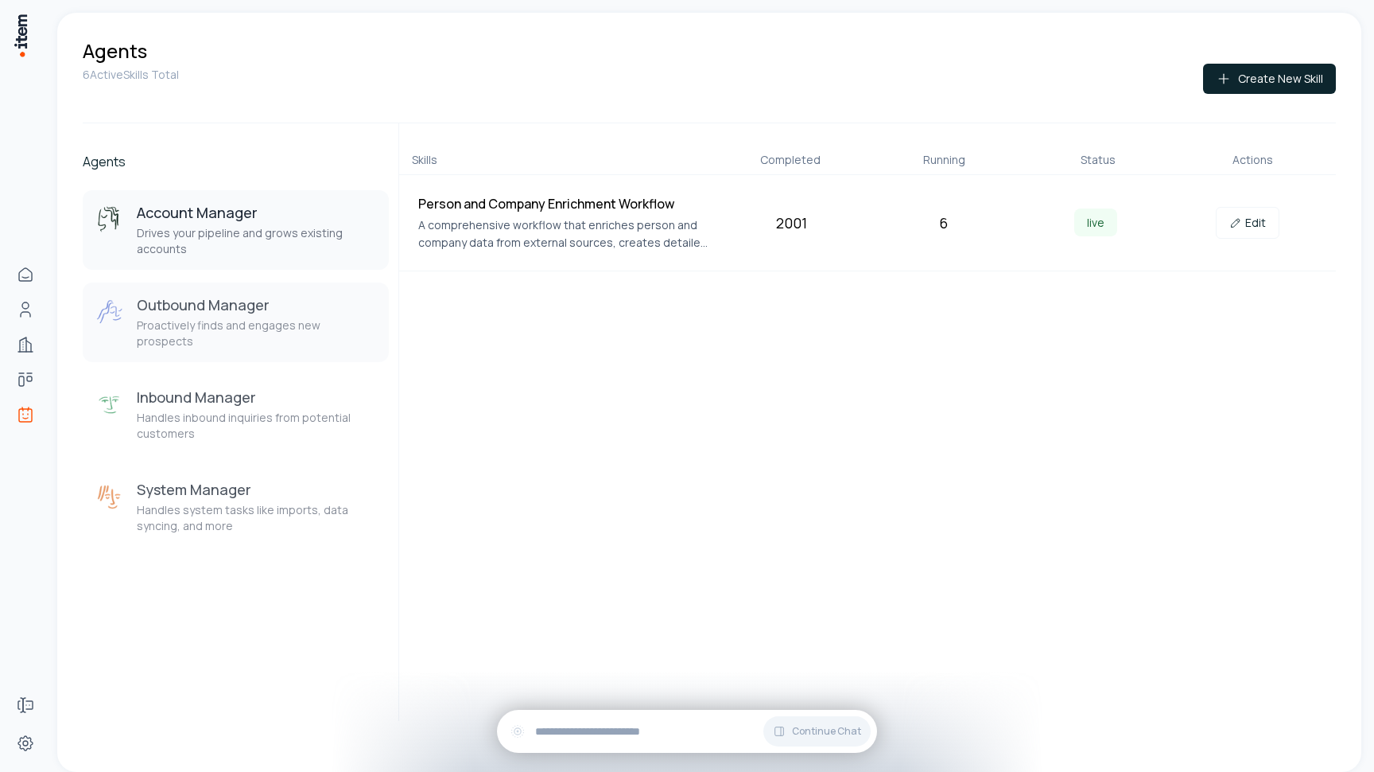
click at [286, 301] on h3 "Outbound Manager" at bounding box center [256, 304] width 239 height 19
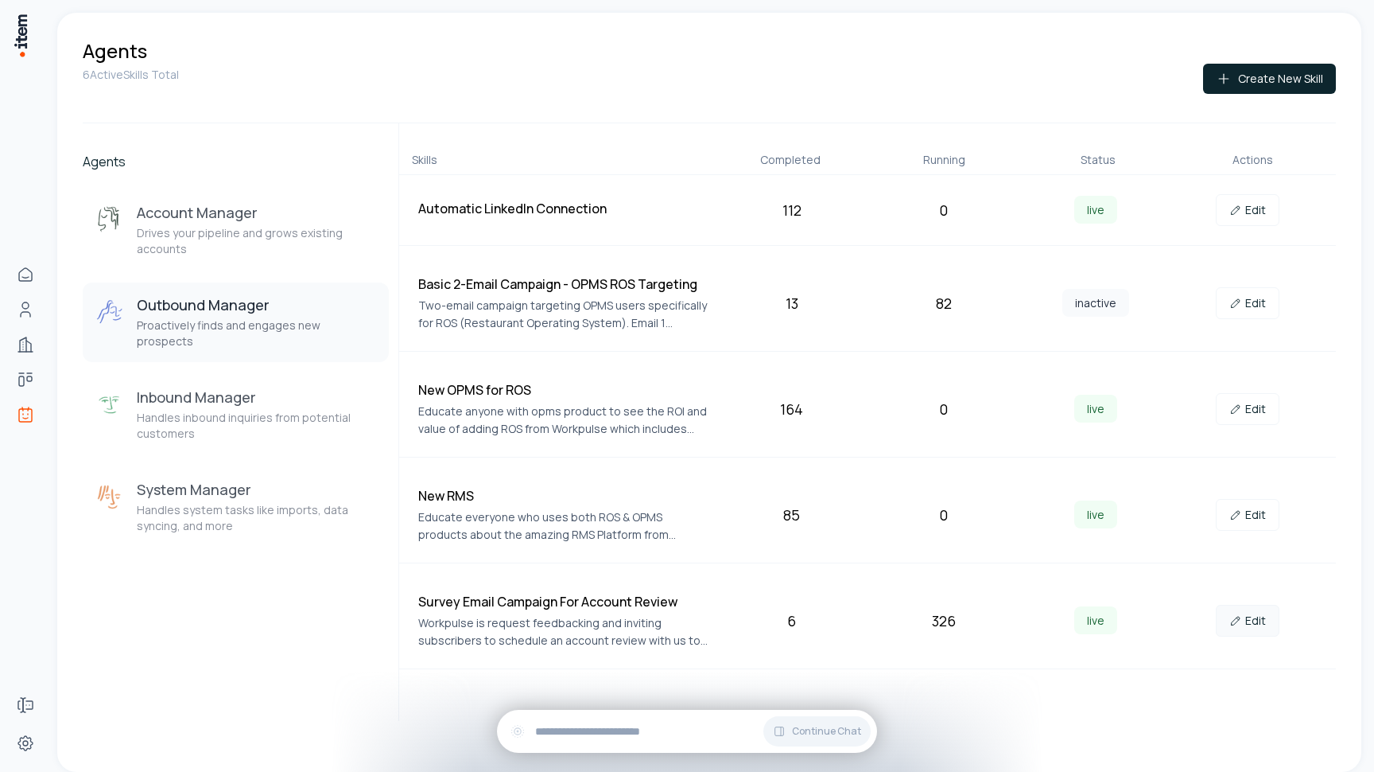
click at [1242, 612] on link "Edit" at bounding box center [1248, 621] width 64 height 32
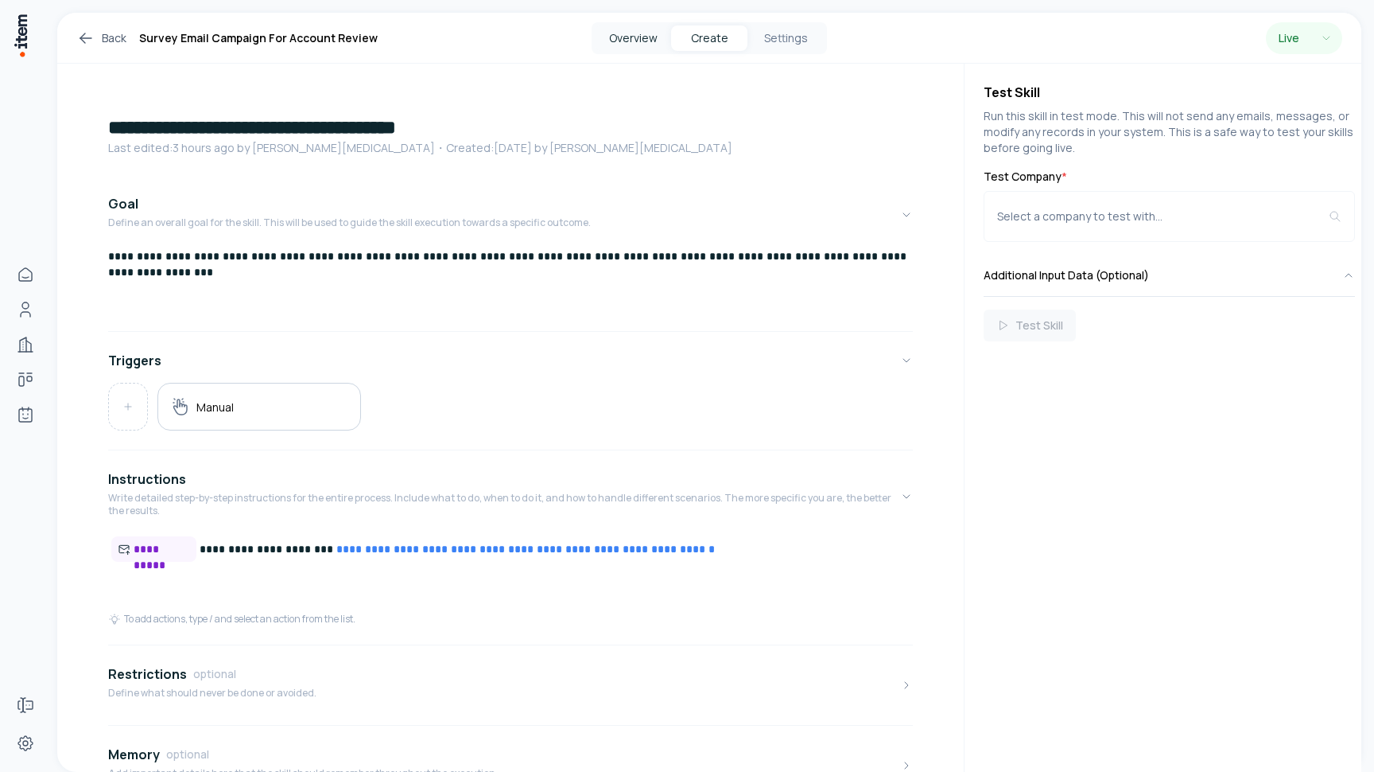
click at [634, 40] on button "Overview" at bounding box center [633, 37] width 76 height 25
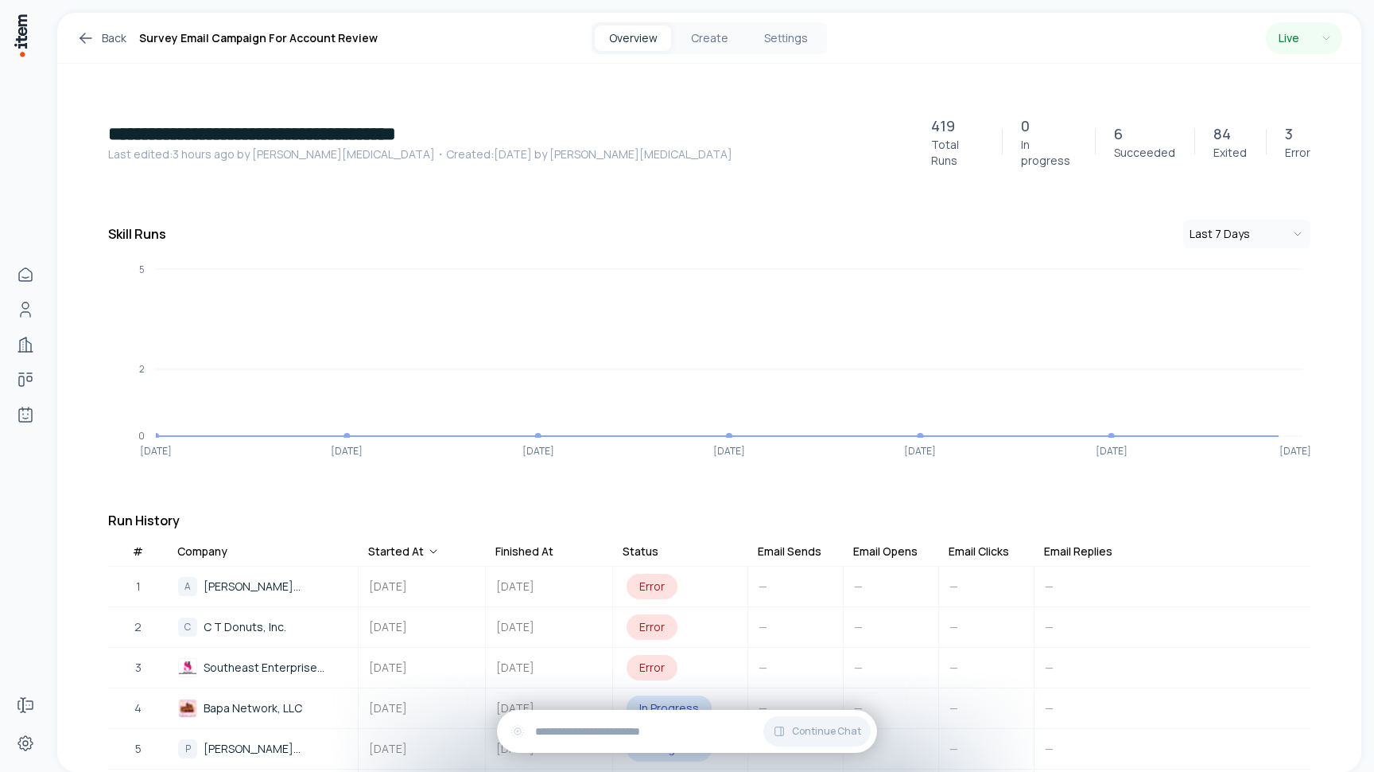
click at [1254, 220] on button "Last 7 Days" at bounding box center [1247, 234] width 127 height 29
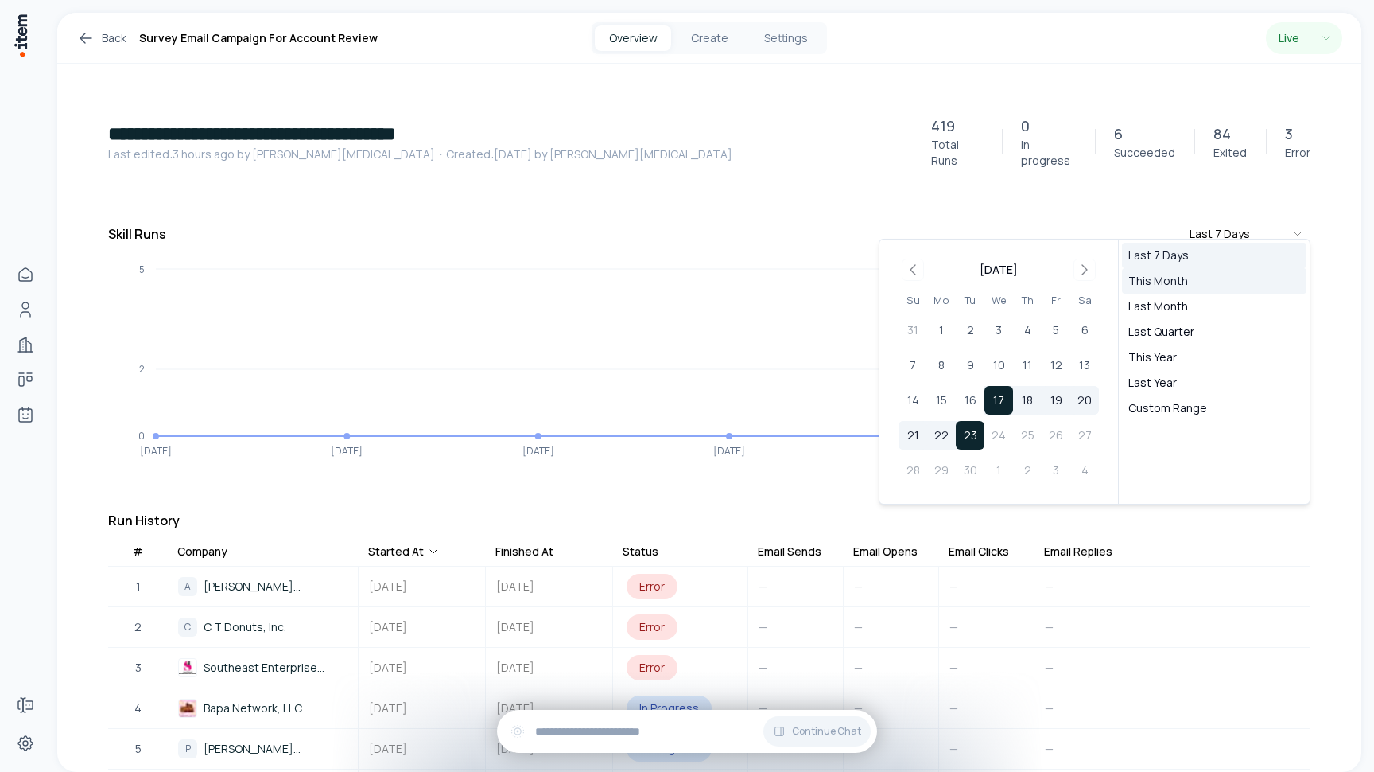
click at [1216, 269] on button "This Month" at bounding box center [1214, 280] width 185 height 25
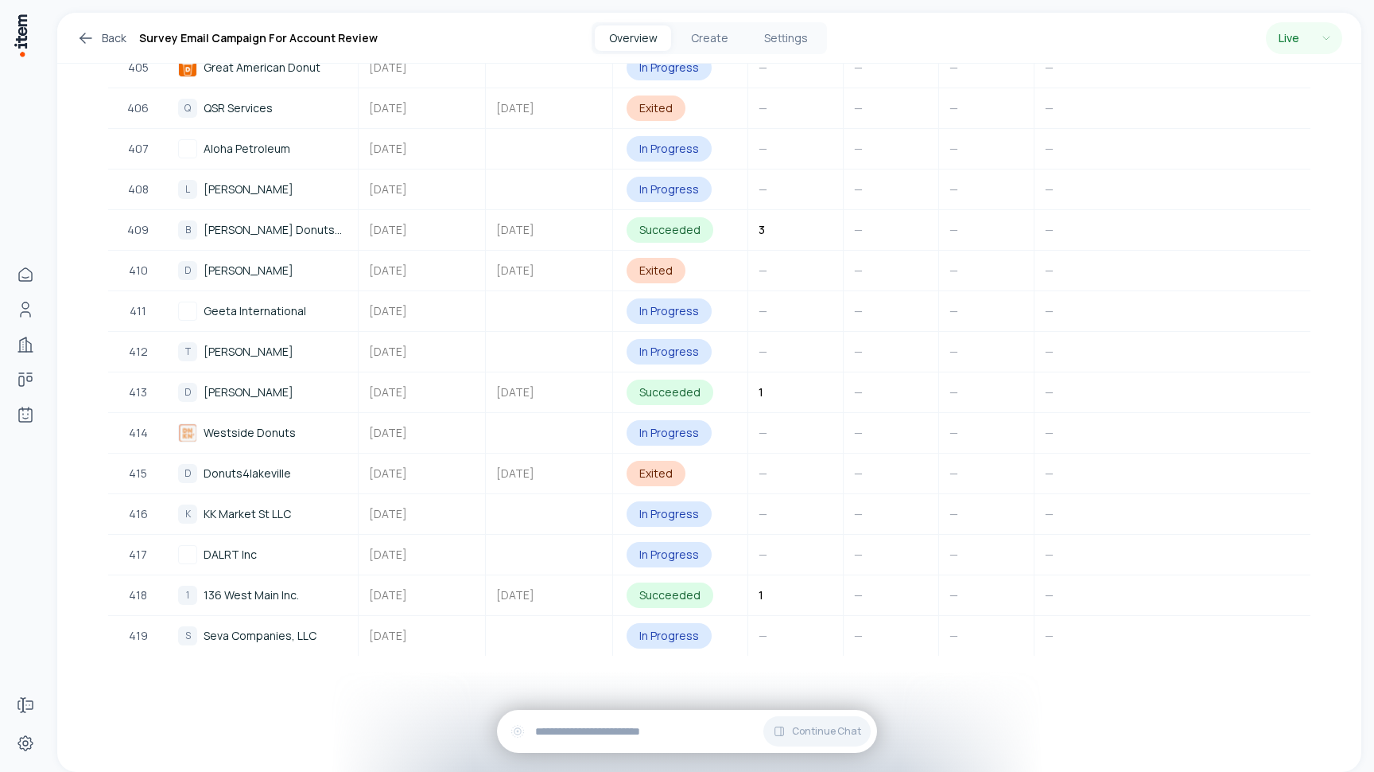
scroll to position [16906, 0]
drag, startPoint x: 753, startPoint y: 220, endPoint x: 787, endPoint y: 220, distance: 33.4
click at [787, 220] on td "3" at bounding box center [795, 232] width 95 height 40
drag, startPoint x: 780, startPoint y: 380, endPoint x: 738, endPoint y: 380, distance: 42.2
click at [738, 380] on tr "413 D [PERSON_NAME] [DATE] [DATE] Succeeded 1 — — —" at bounding box center [709, 394] width 1203 height 41
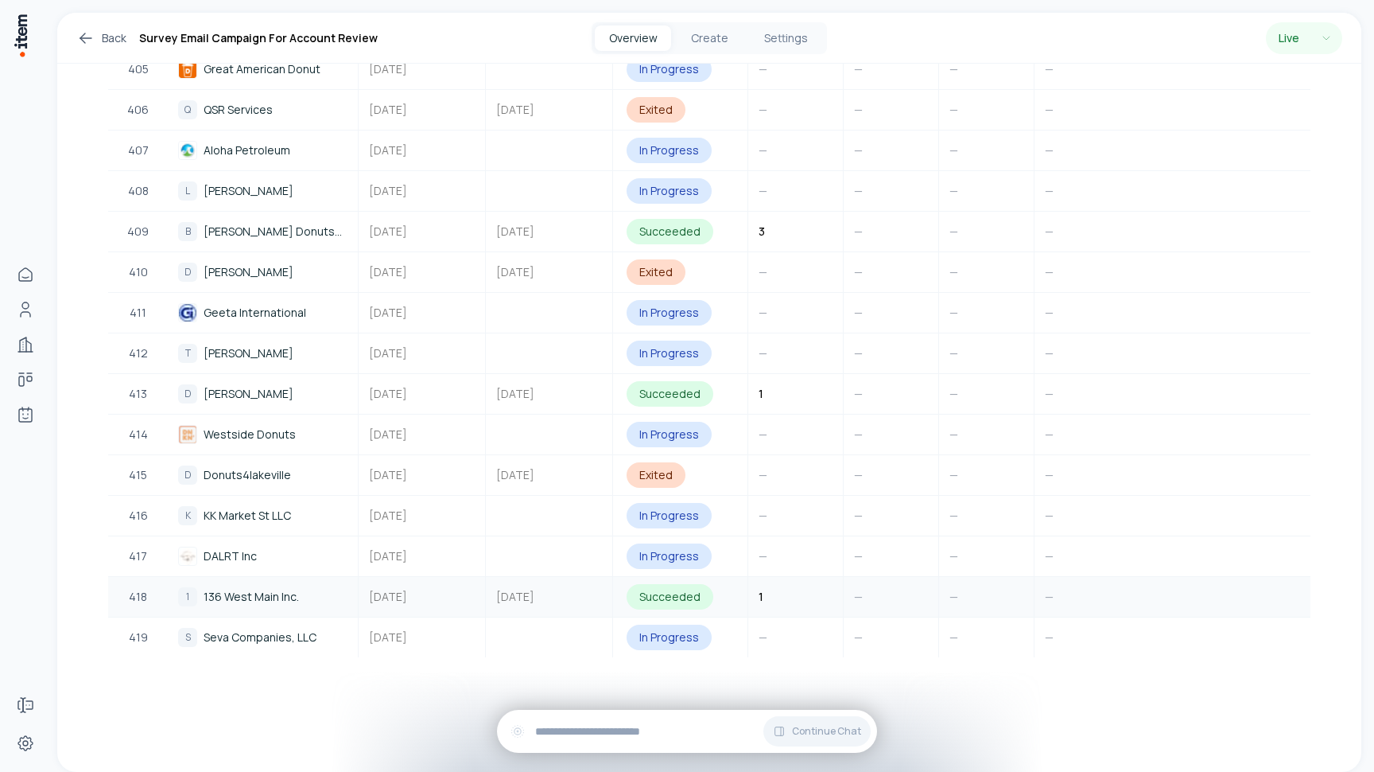
drag, startPoint x: 771, startPoint y: 572, endPoint x: 756, endPoint y: 572, distance: 15.1
click at [756, 581] on div "1" at bounding box center [761, 596] width 24 height 30
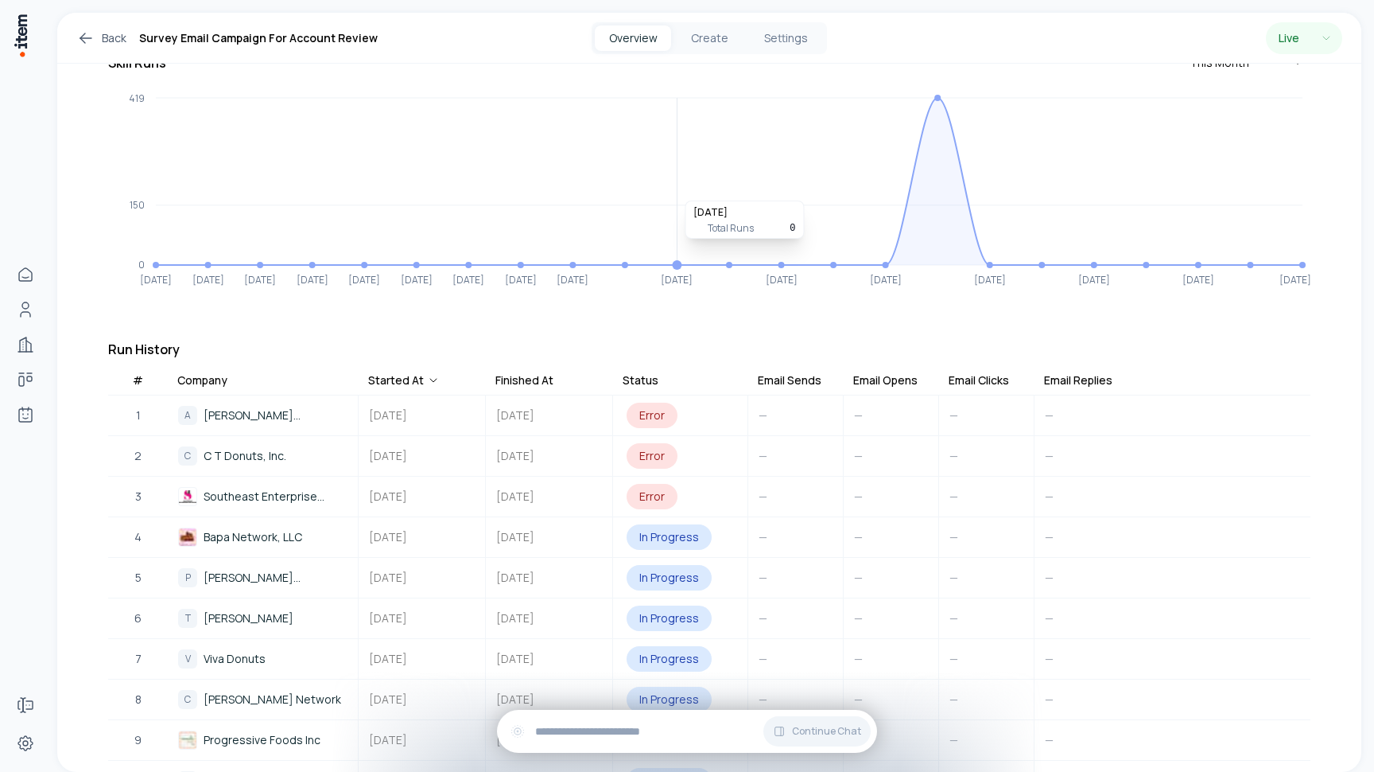
scroll to position [756, 0]
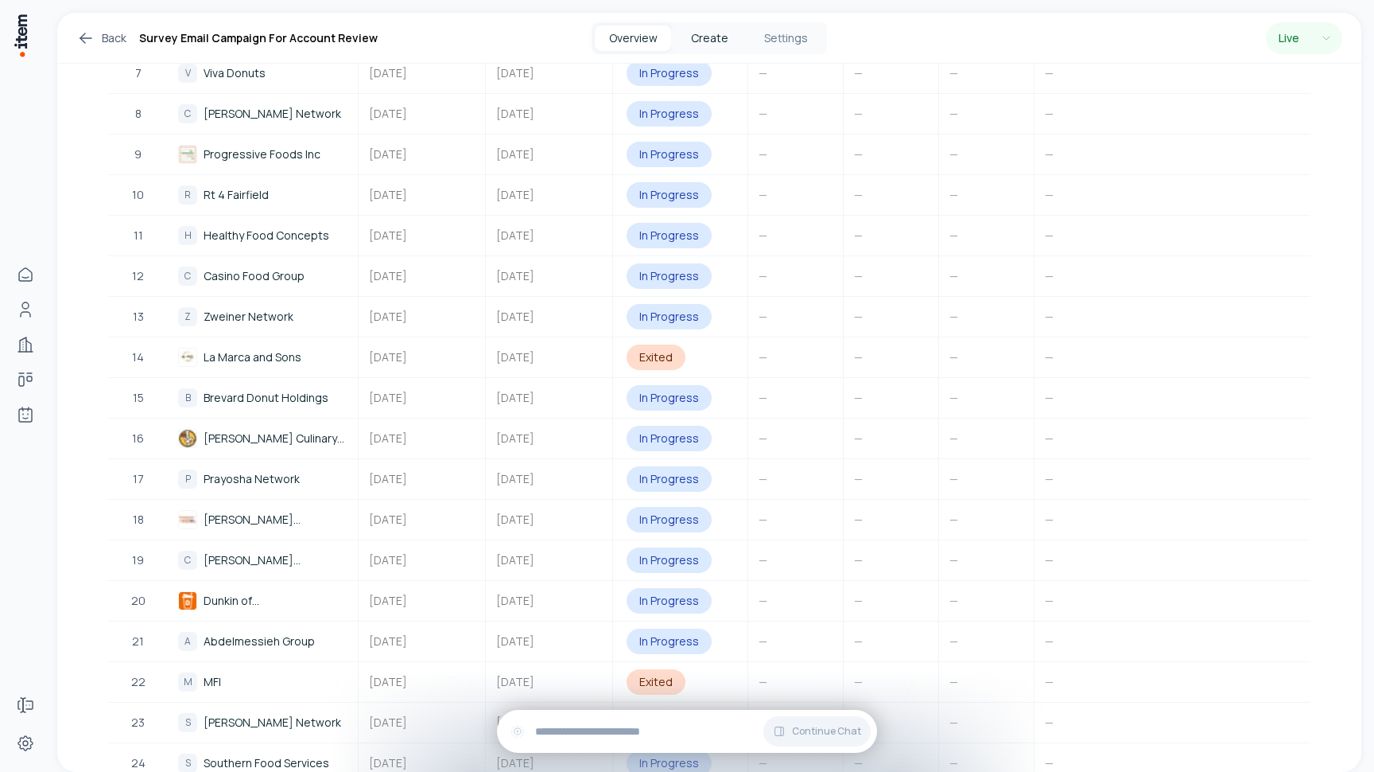
click at [702, 34] on button "Create" at bounding box center [709, 37] width 76 height 25
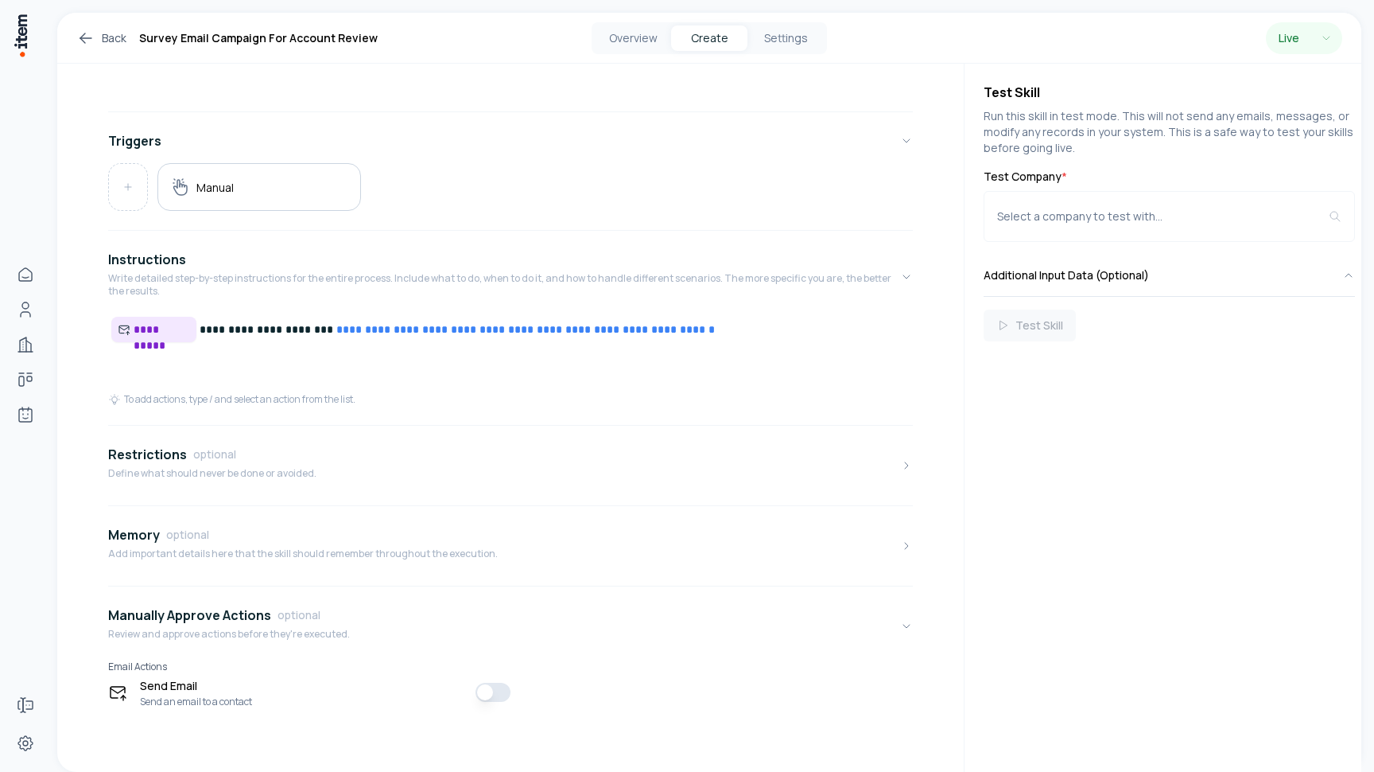
scroll to position [220, 0]
click at [163, 329] on span "**********" at bounding box center [162, 329] width 56 height 16
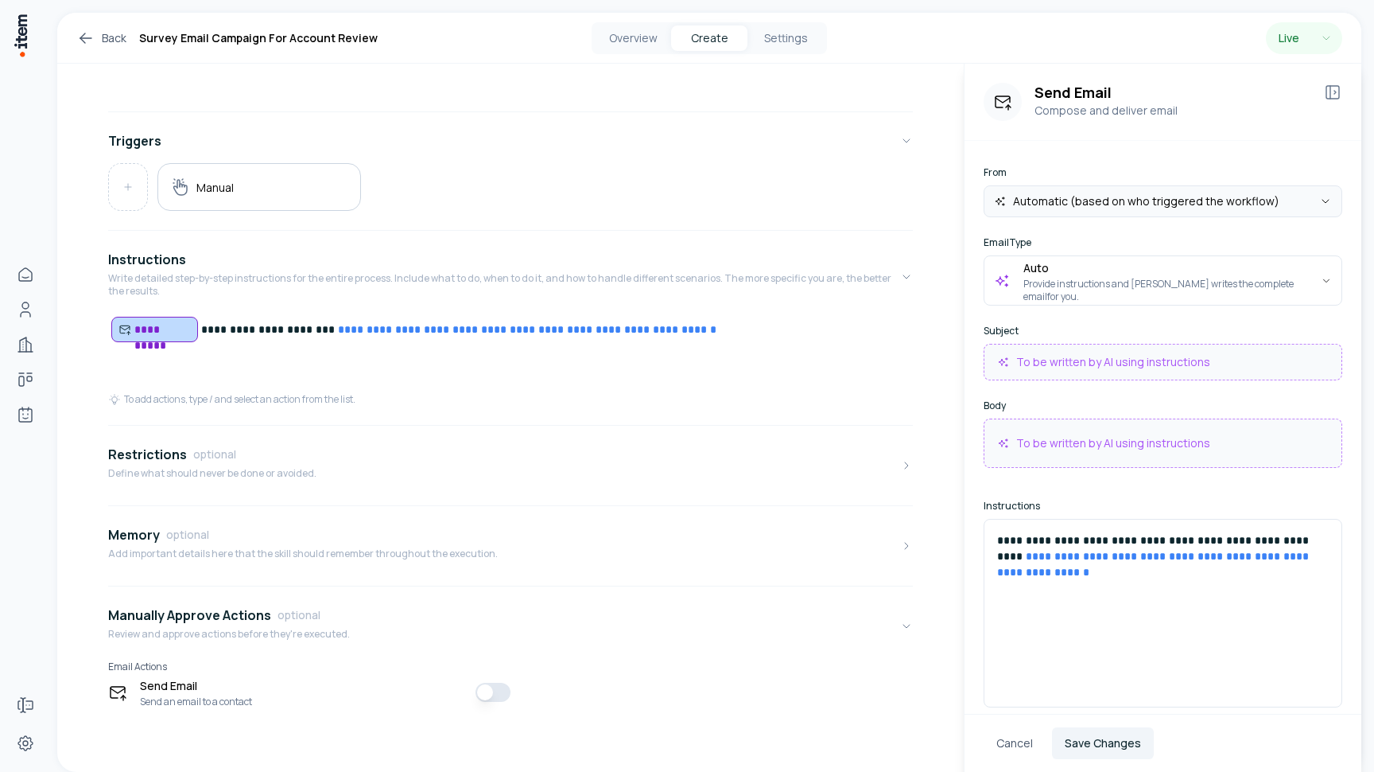
click at [1117, 211] on html "**********" at bounding box center [687, 386] width 1374 height 772
click at [1117, 182] on html "**********" at bounding box center [687, 386] width 1374 height 772
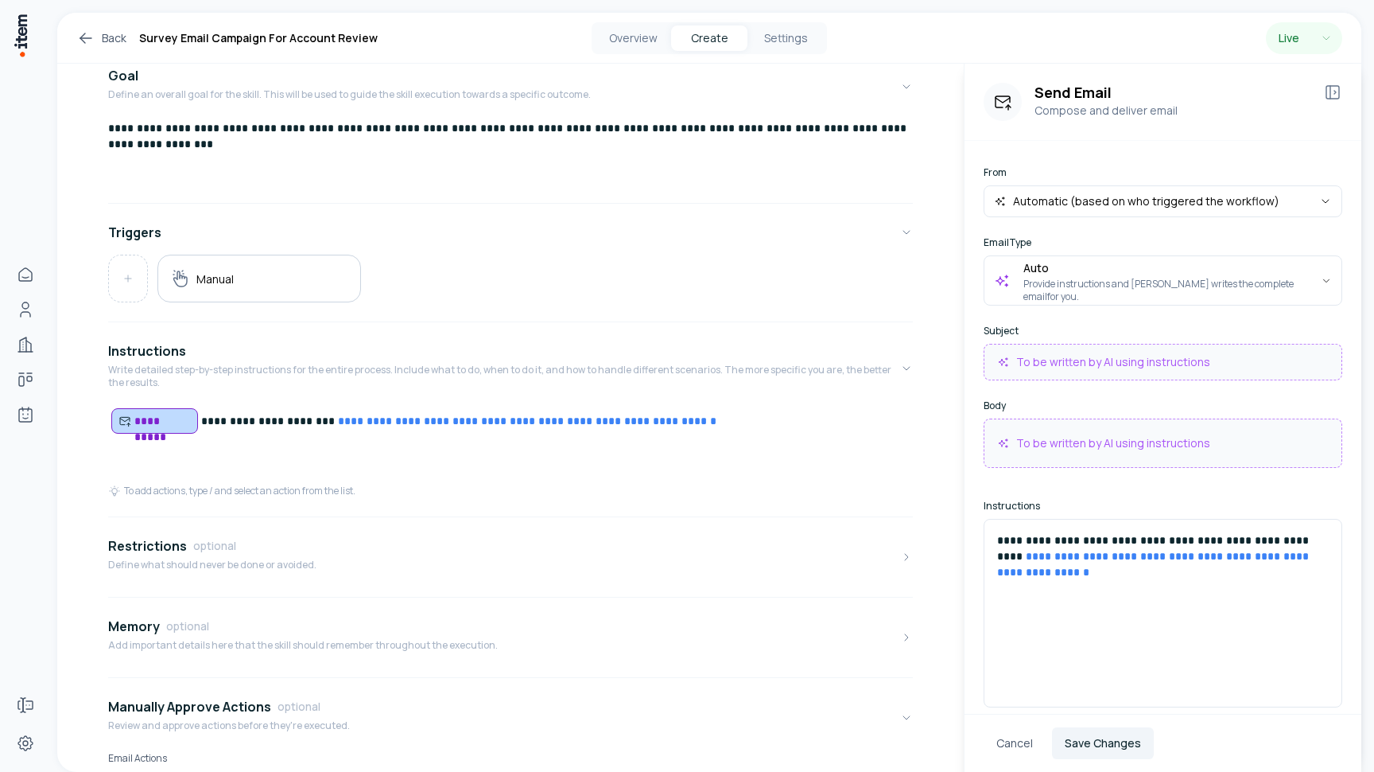
scroll to position [137, 0]
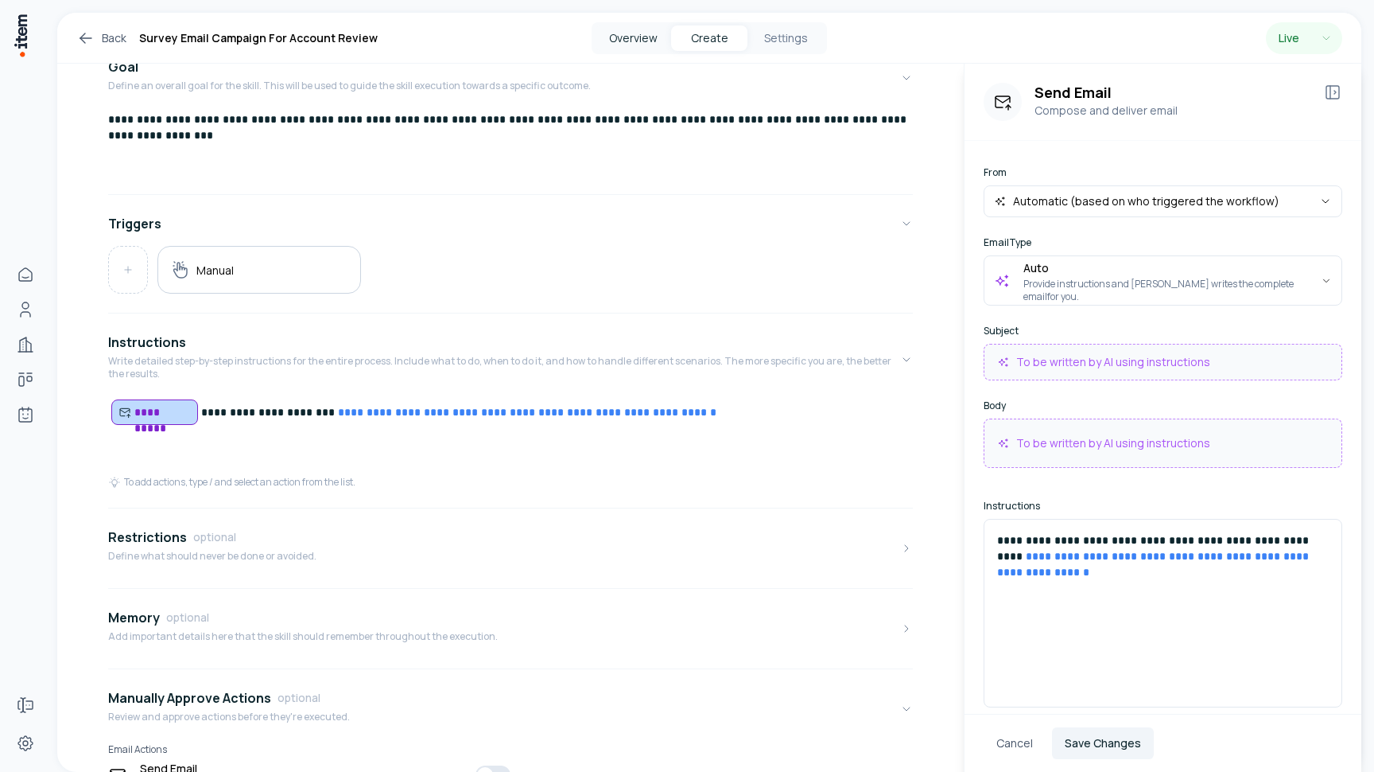
click at [645, 38] on button "Overview" at bounding box center [633, 37] width 76 height 25
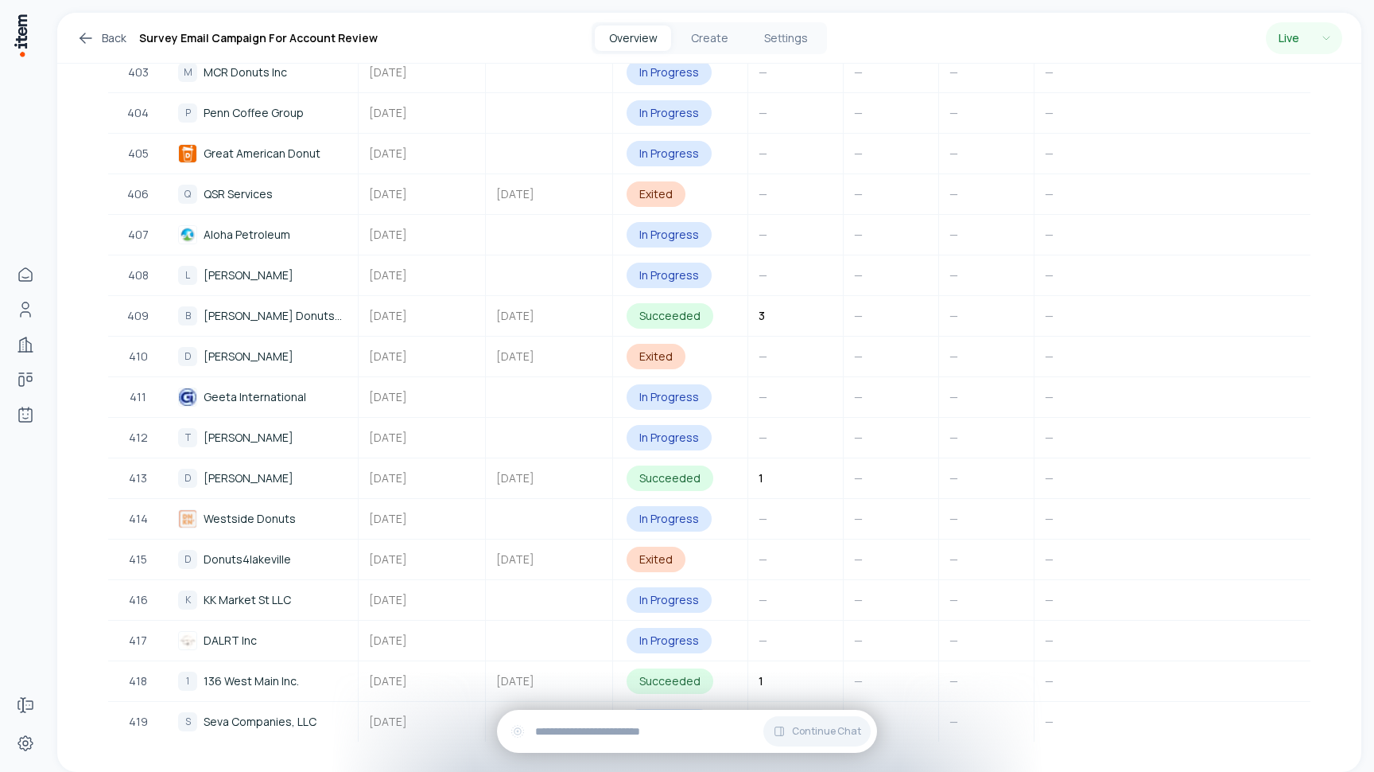
scroll to position [16818, 0]
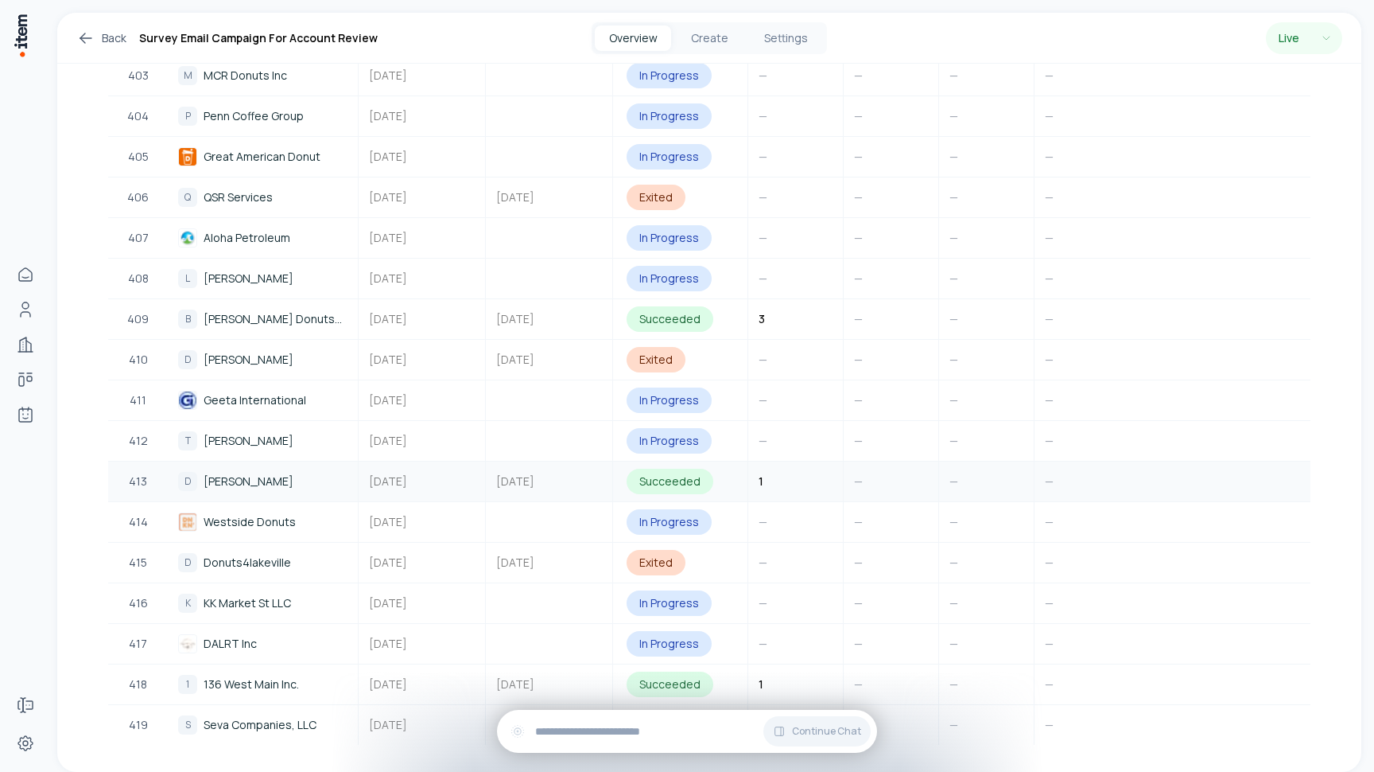
click at [671, 266] on div "In Progress" at bounding box center [669, 278] width 85 height 25
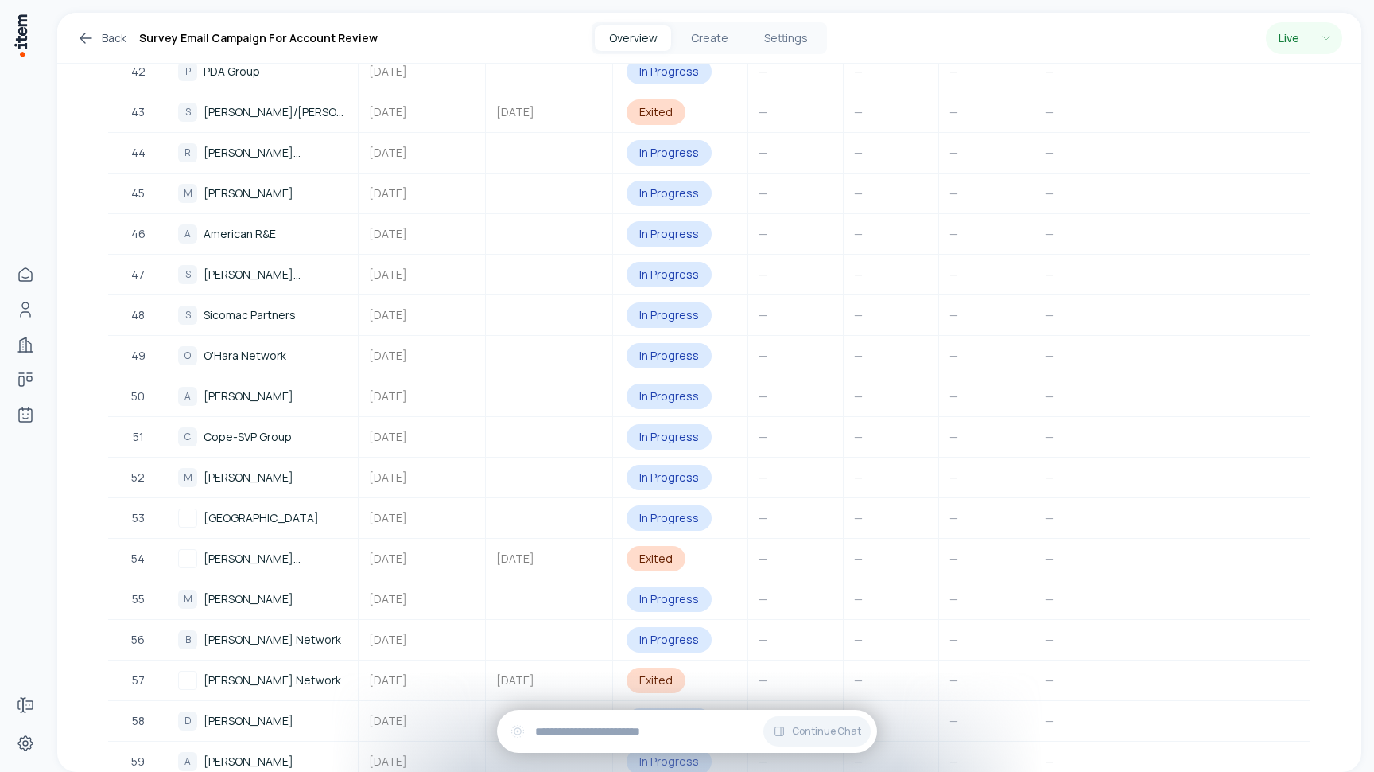
scroll to position [0, 0]
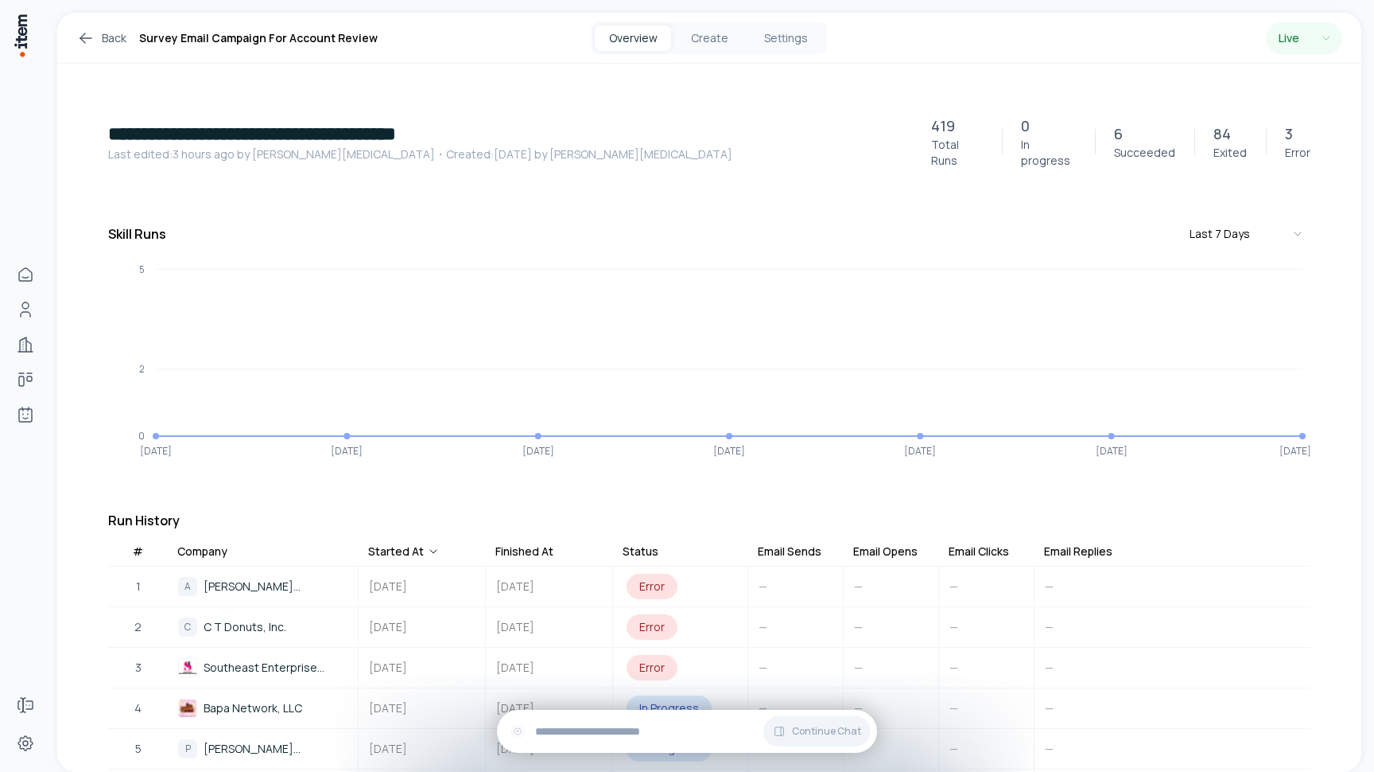
click at [726, 134] on h1 "**********" at bounding box center [510, 133] width 804 height 25
click at [99, 35] on link "Back" at bounding box center [101, 38] width 50 height 19
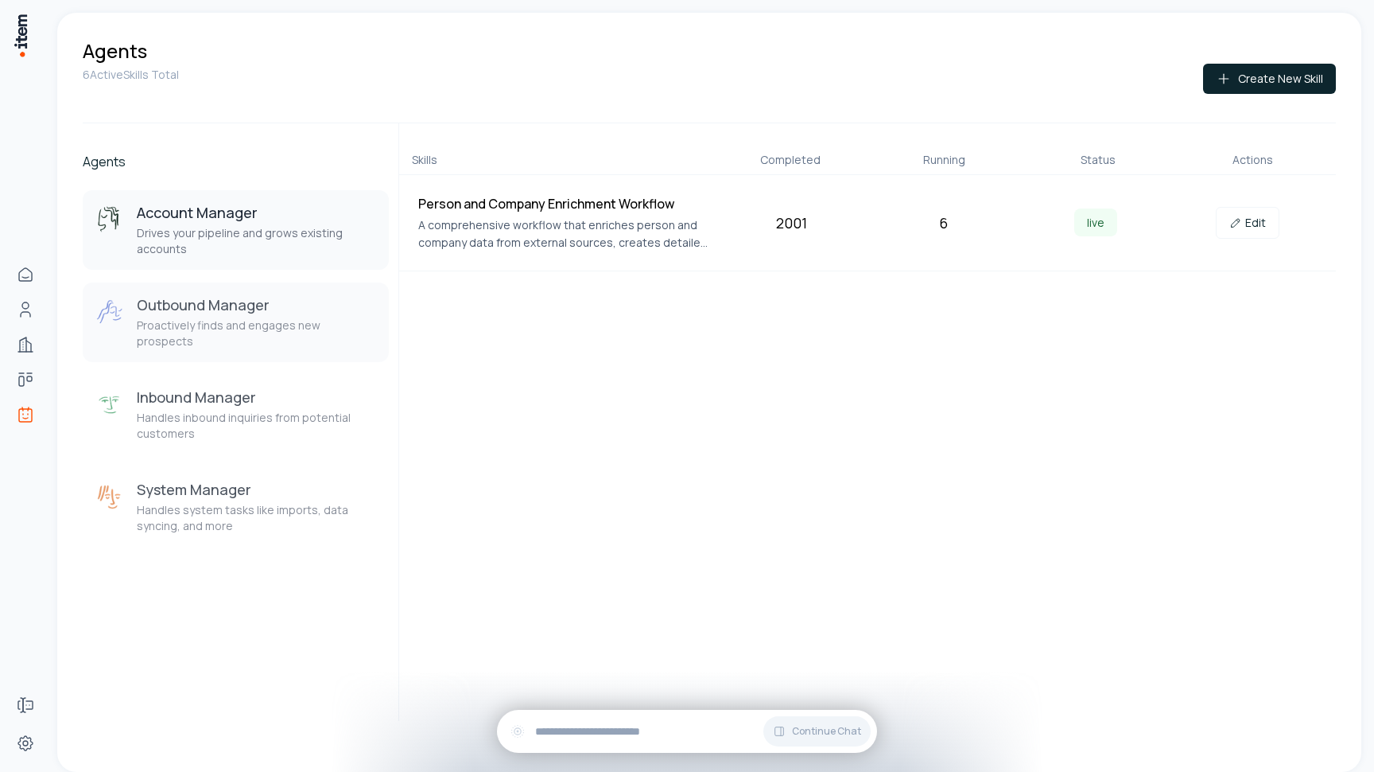
click at [226, 323] on p "Proactively finds and engages new prospects" at bounding box center [256, 333] width 239 height 32
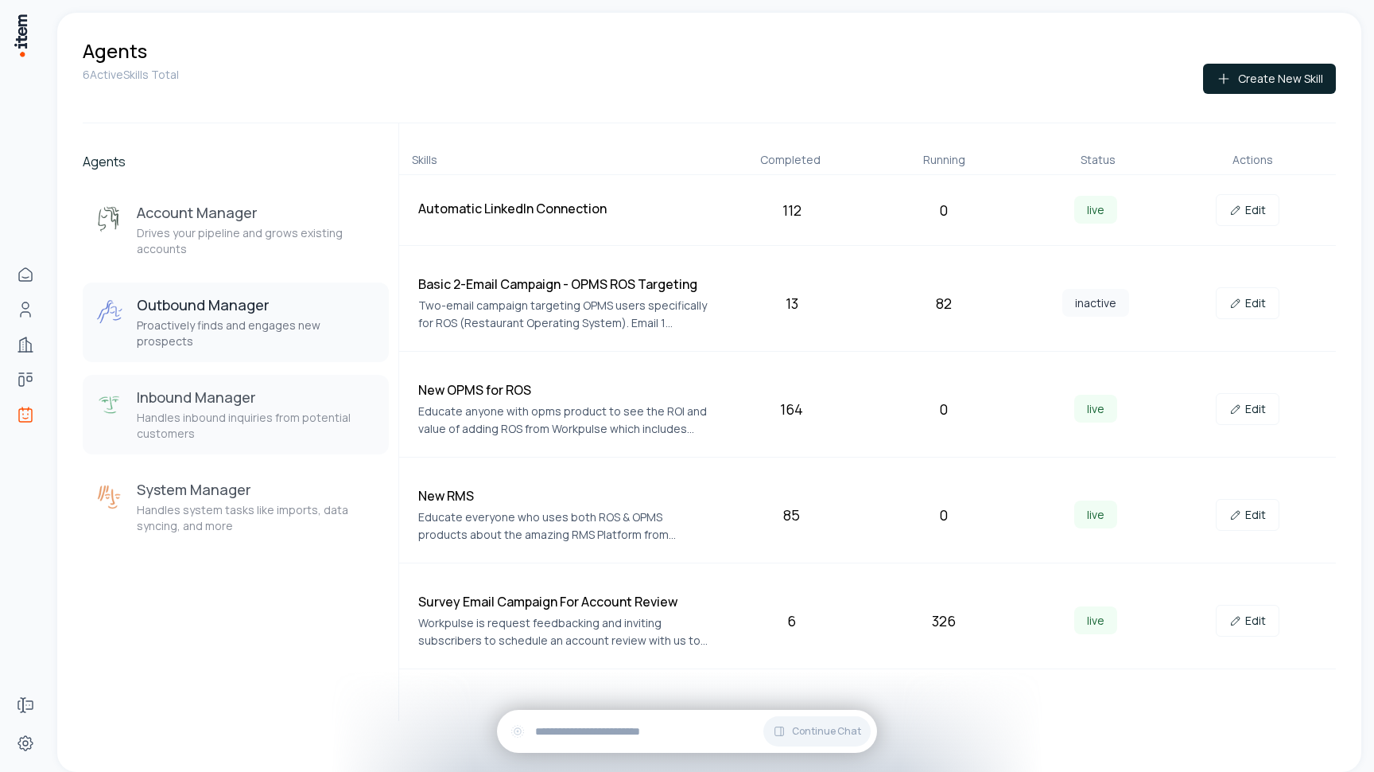
click at [227, 410] on p "Handles inbound inquiries from potential customers" at bounding box center [256, 426] width 239 height 32
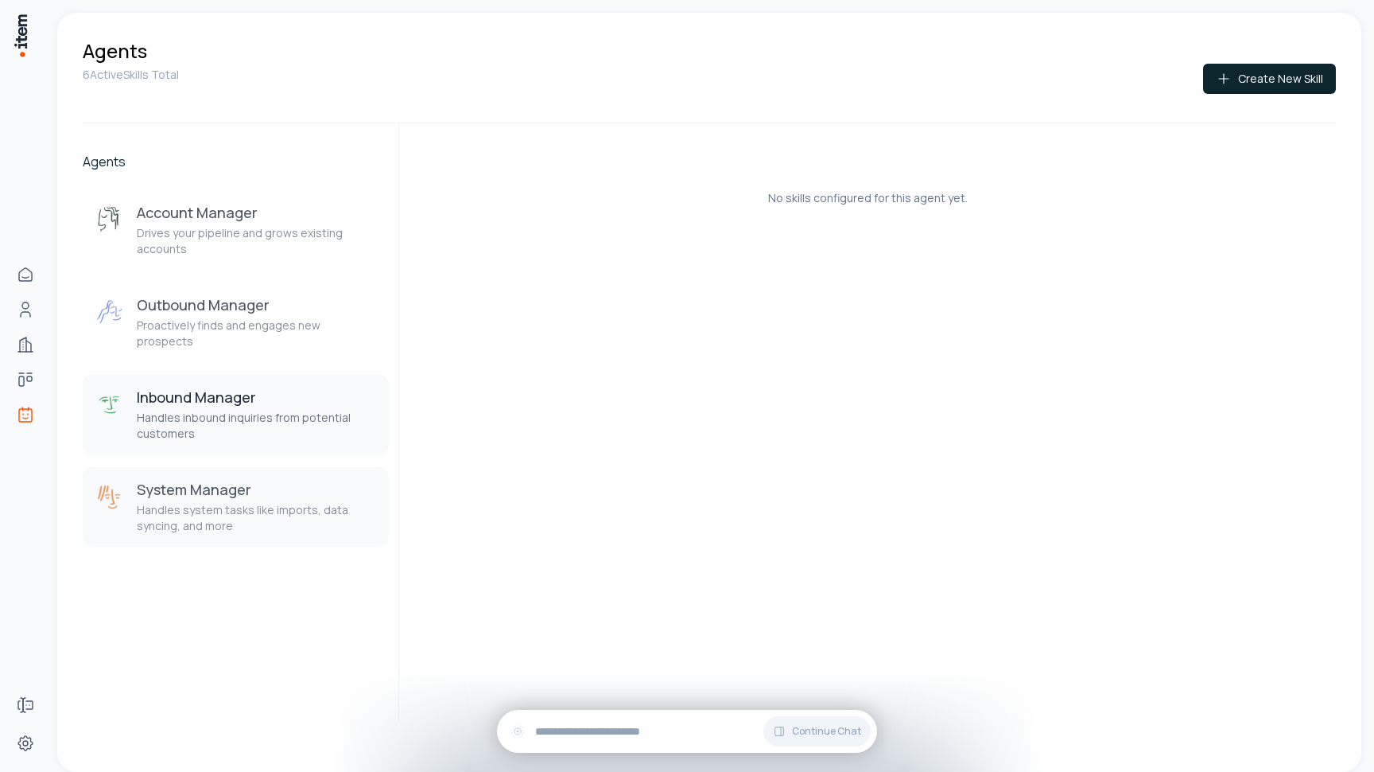
click at [233, 502] on p "Handles system tasks like imports, data syncing, and more" at bounding box center [256, 518] width 239 height 32
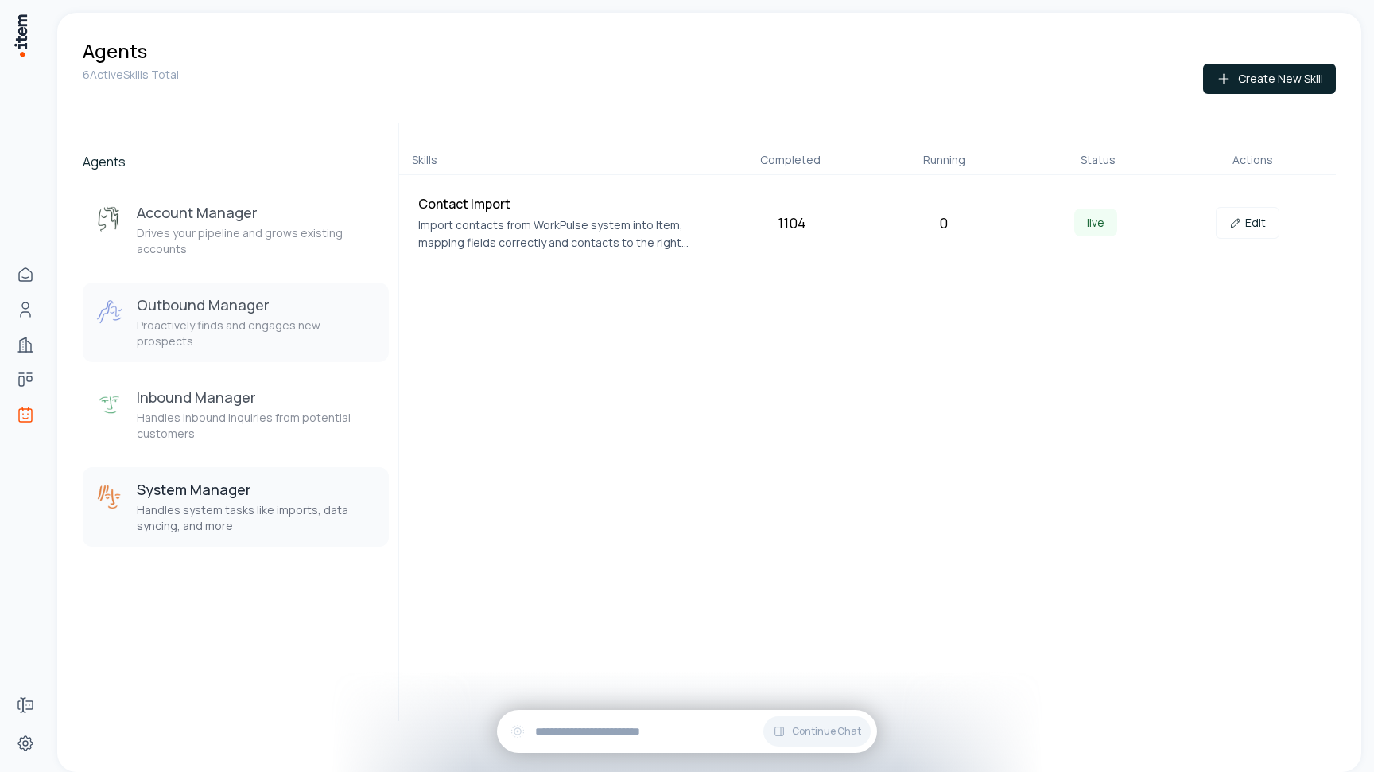
click at [237, 332] on p "Proactively finds and engages new prospects" at bounding box center [256, 333] width 239 height 32
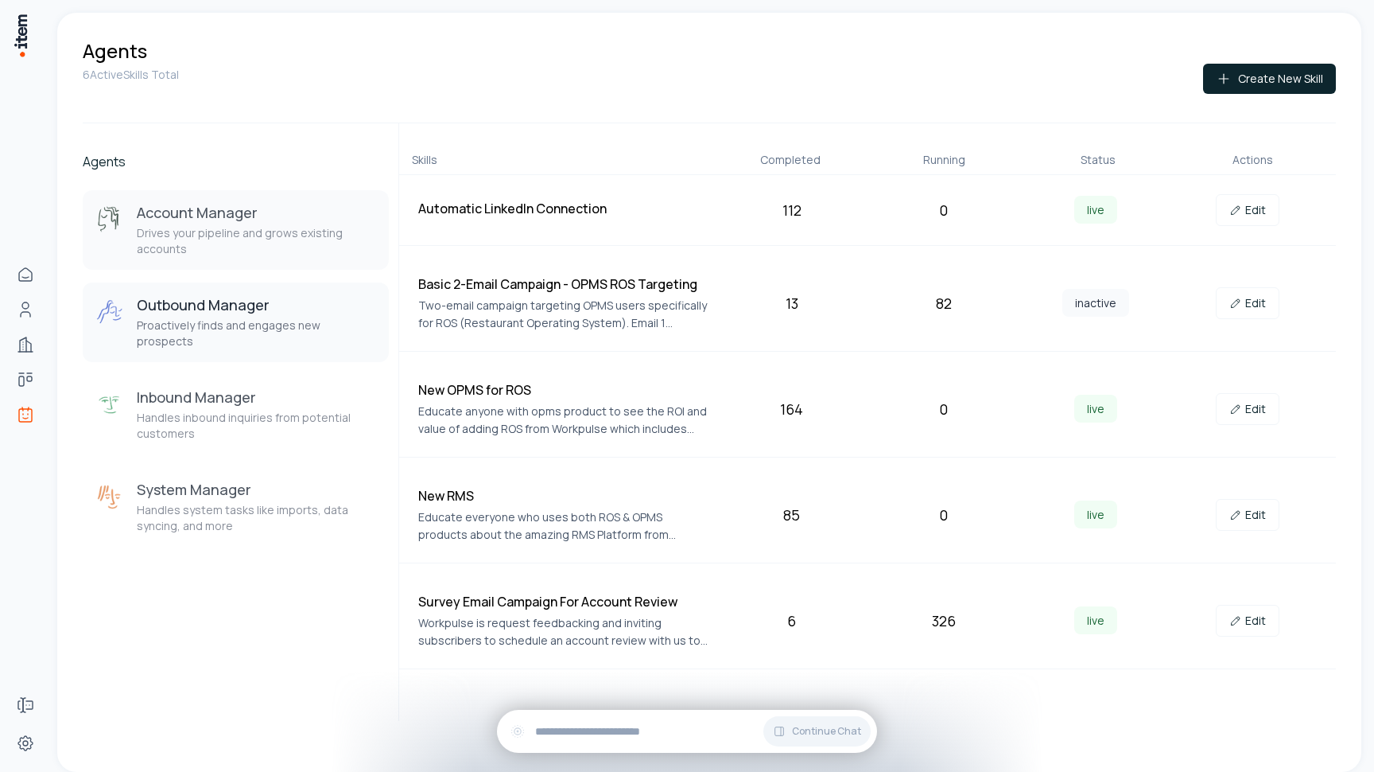
click at [240, 196] on button "Account Manager Drives your pipeline and grows existing accounts" at bounding box center [236, 230] width 306 height 80
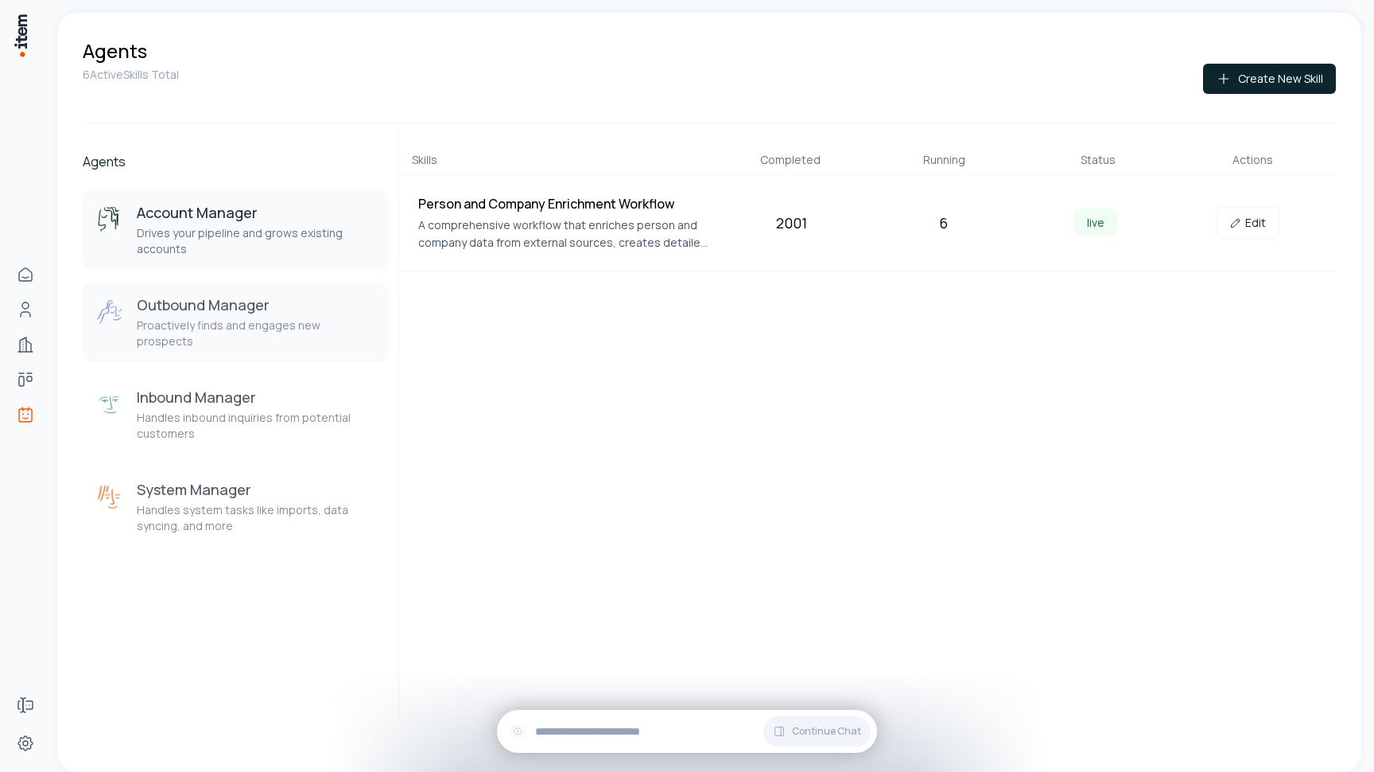
click at [189, 304] on h3 "Outbound Manager" at bounding box center [256, 304] width 239 height 19
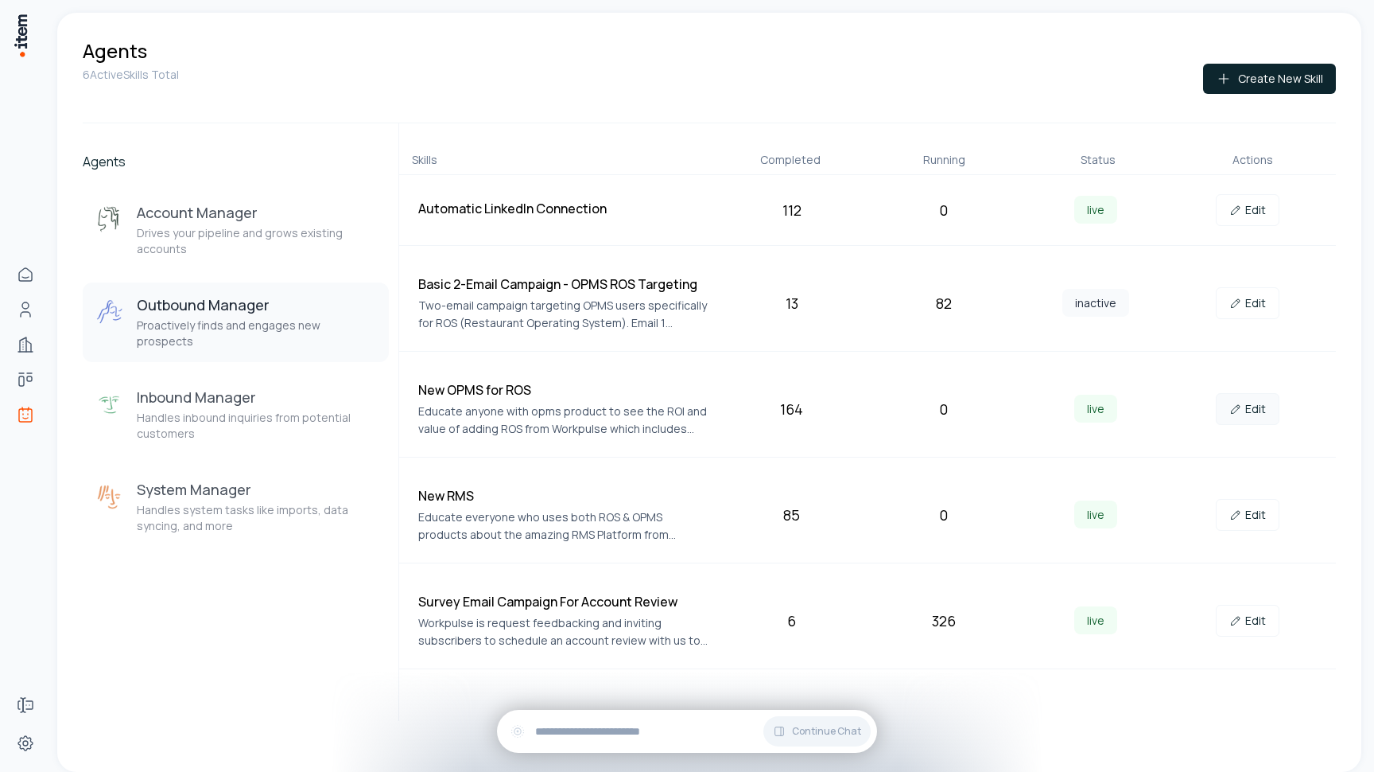
click at [1244, 413] on link "Edit" at bounding box center [1248, 409] width 64 height 32
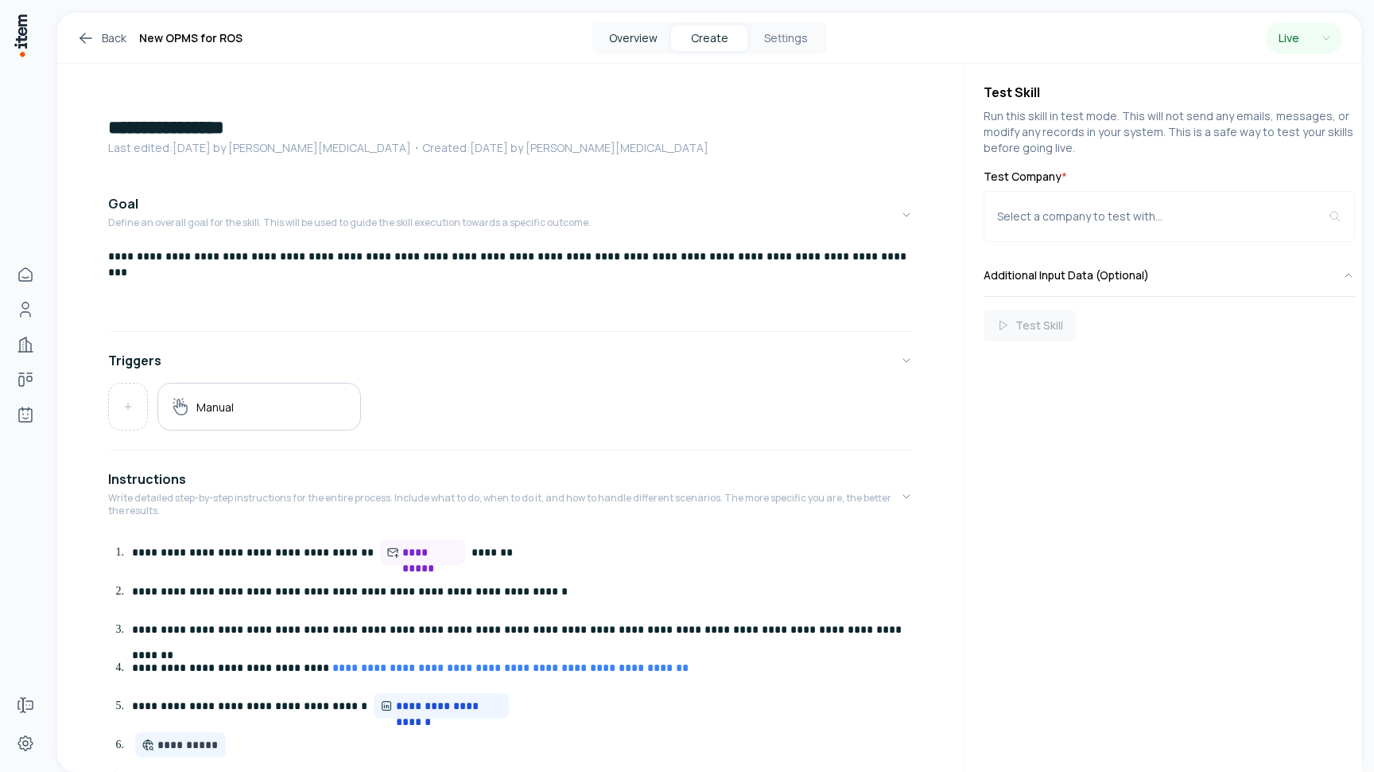
click at [636, 45] on button "Overview" at bounding box center [633, 37] width 76 height 25
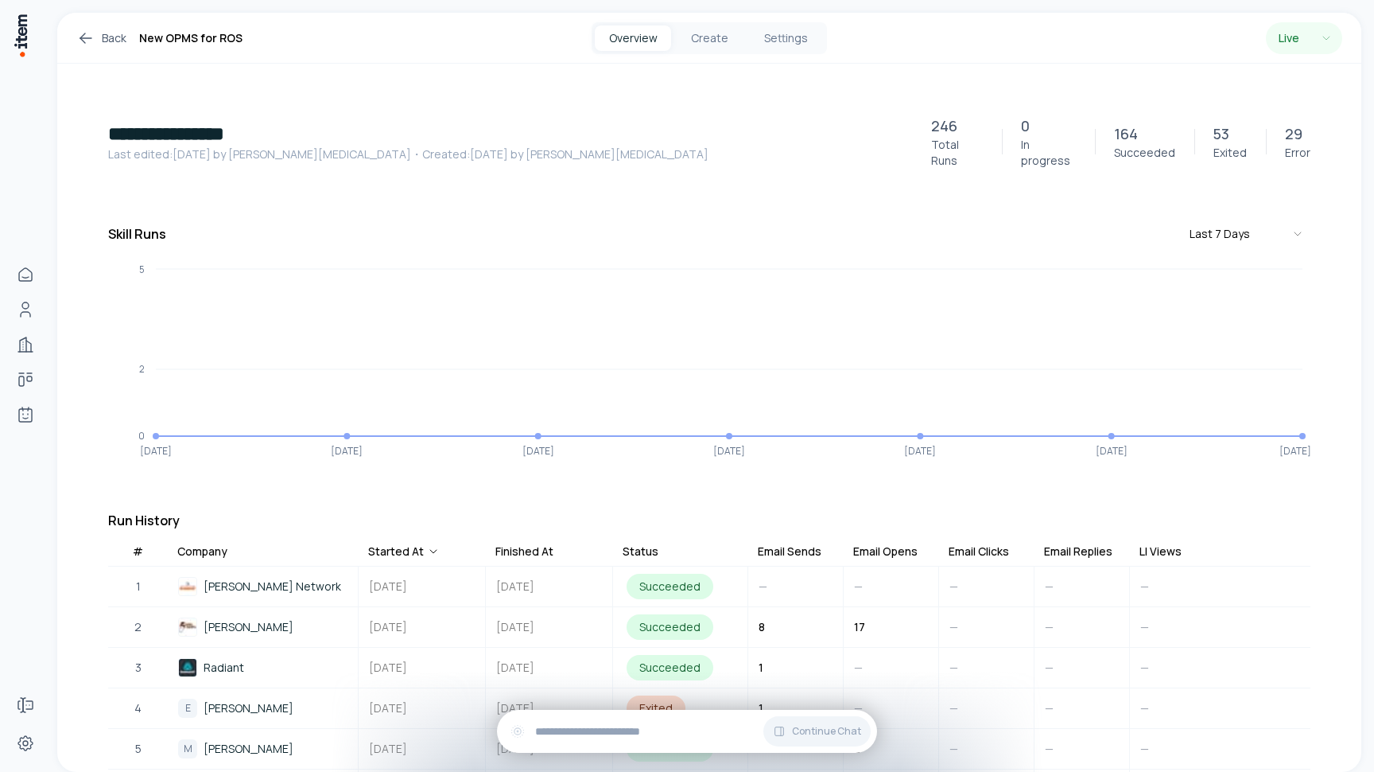
scroll to position [-3, 0]
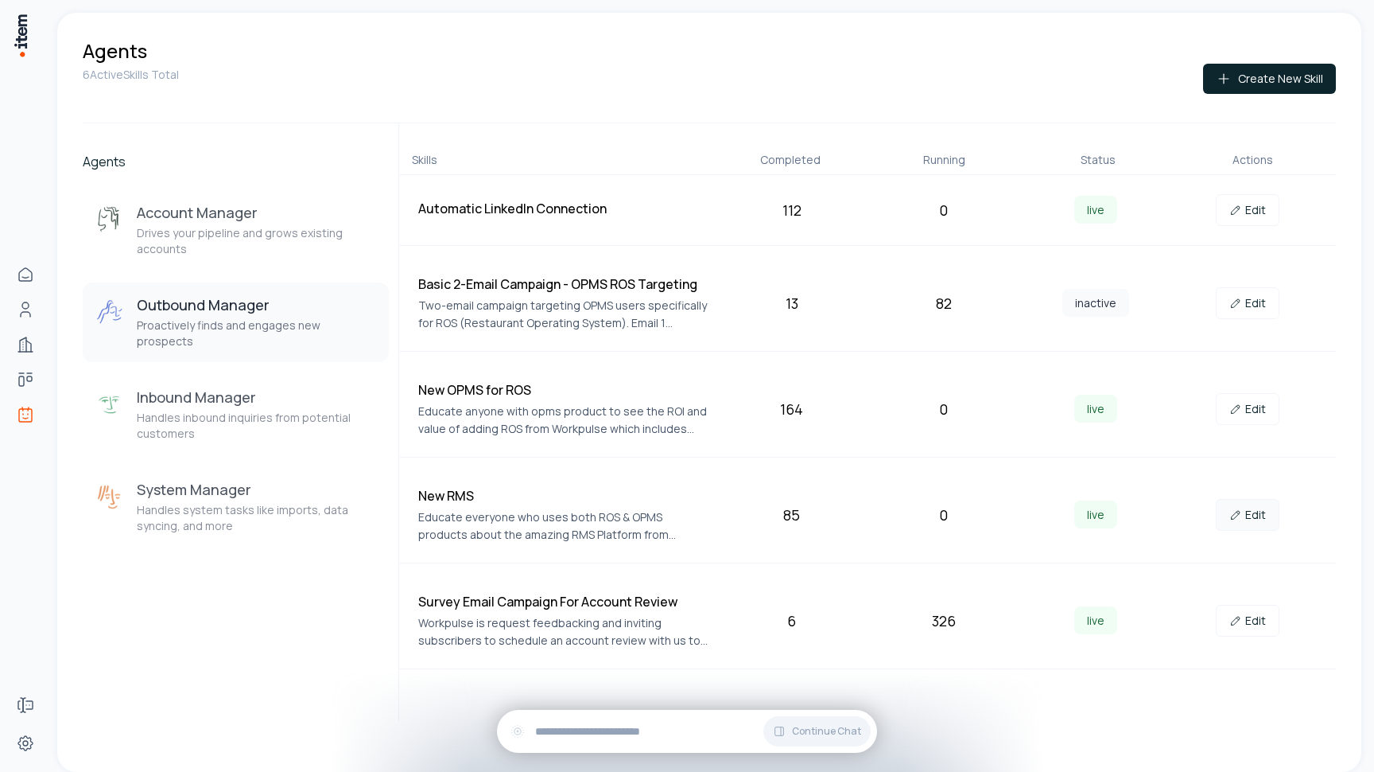
click at [1254, 517] on link "Edit" at bounding box center [1248, 515] width 64 height 32
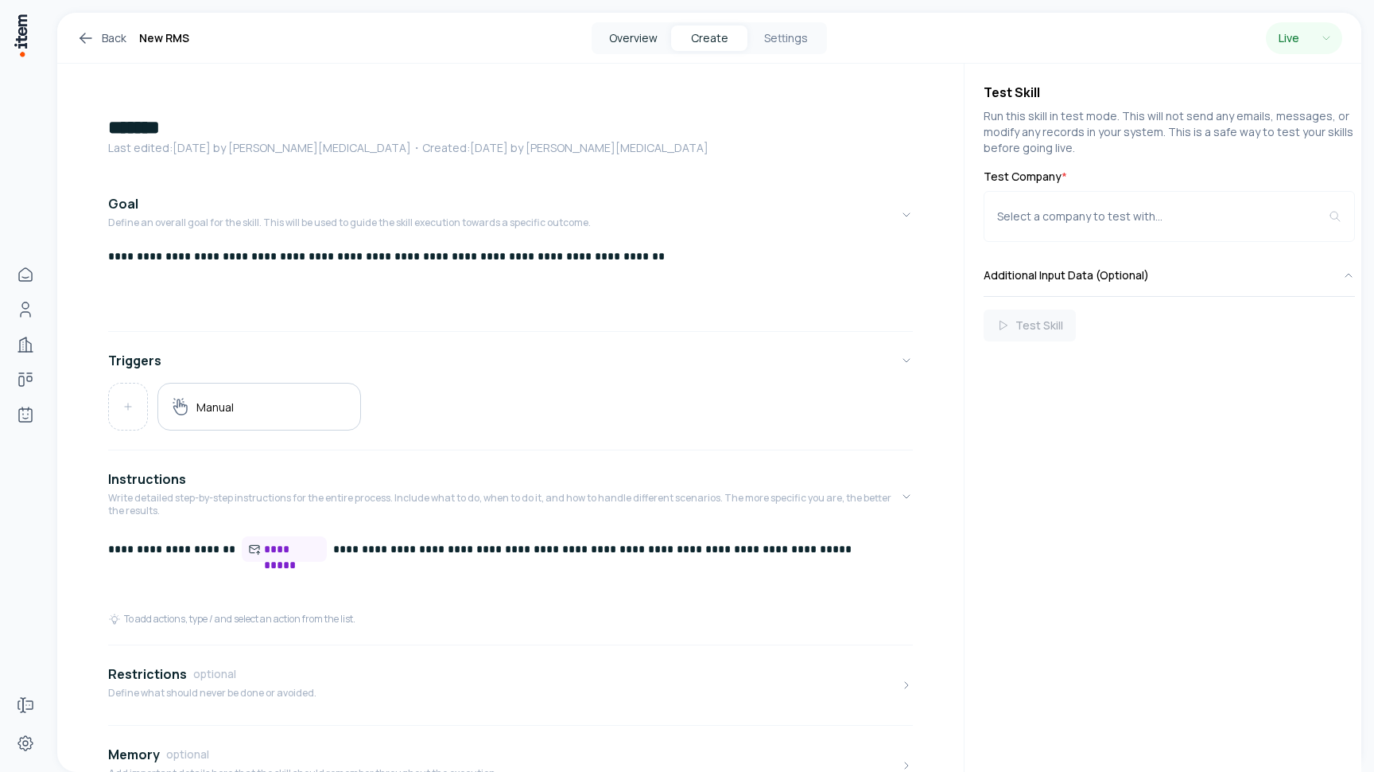
click at [643, 46] on button "Overview" at bounding box center [633, 37] width 76 height 25
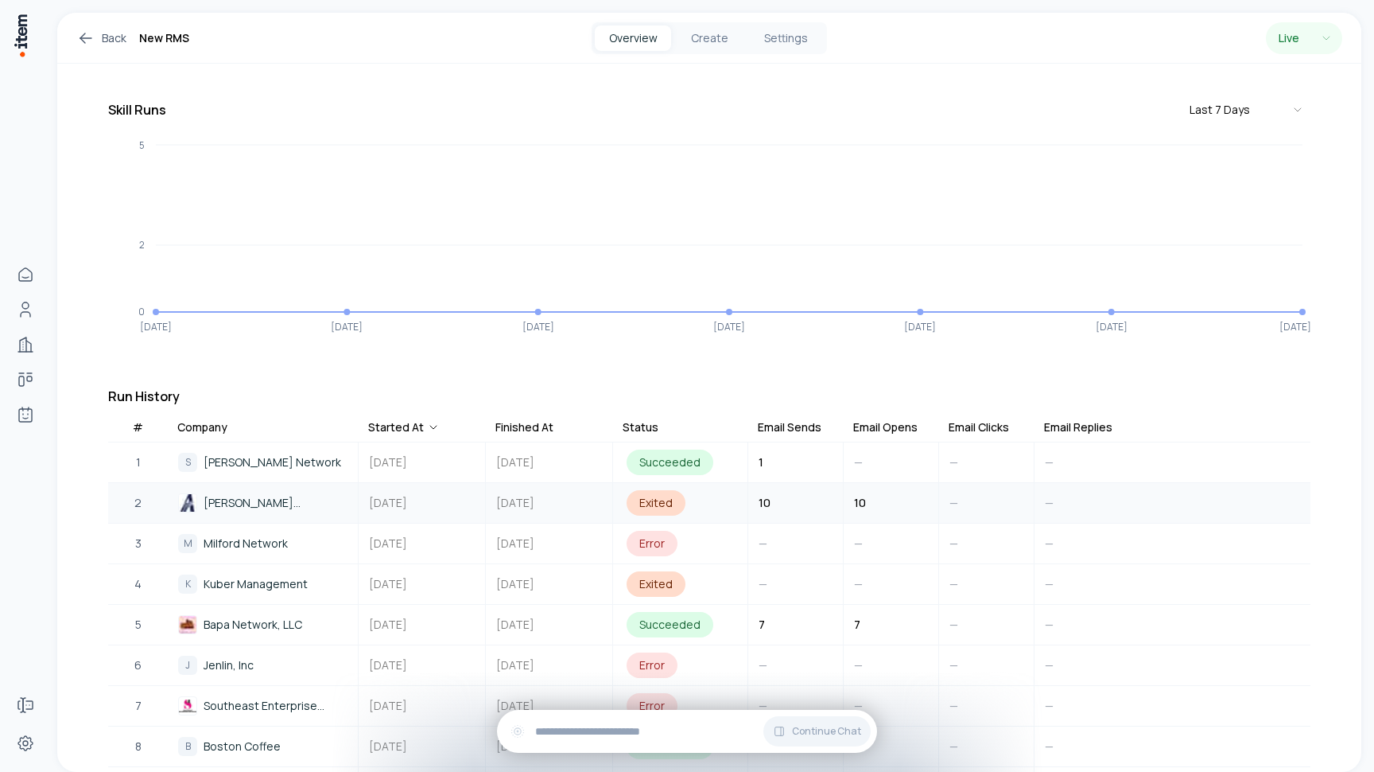
scroll to position [127, 0]
